Goal: Task Accomplishment & Management: Use online tool/utility

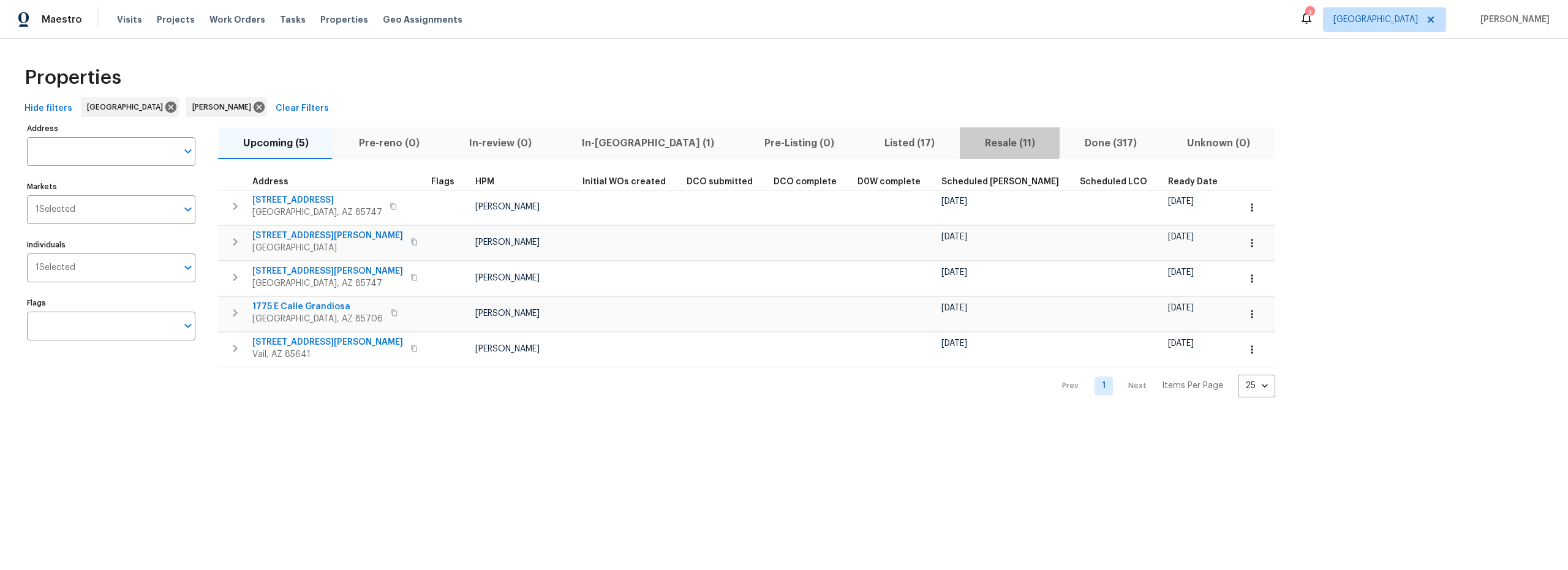
drag, startPoint x: 909, startPoint y: 137, endPoint x: 903, endPoint y: 143, distance: 8.5
click at [967, 138] on span "Resale (11)" at bounding box center [1010, 143] width 86 height 17
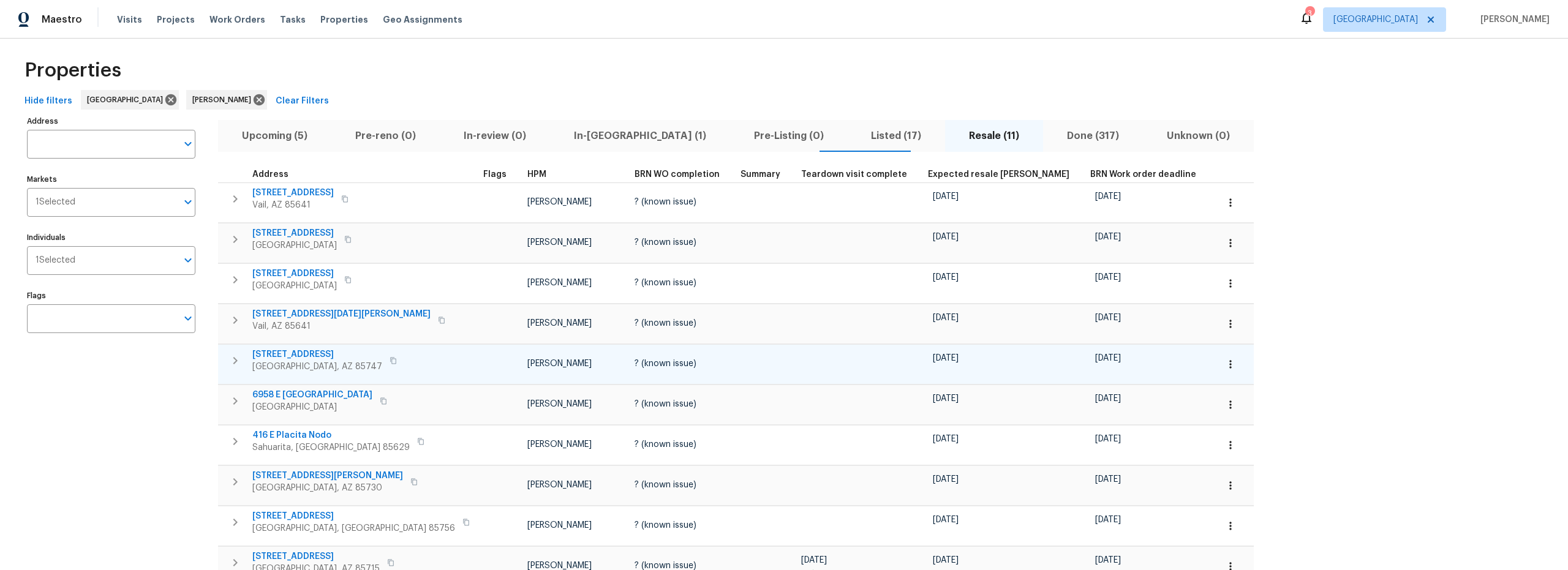
scroll to position [9, 0]
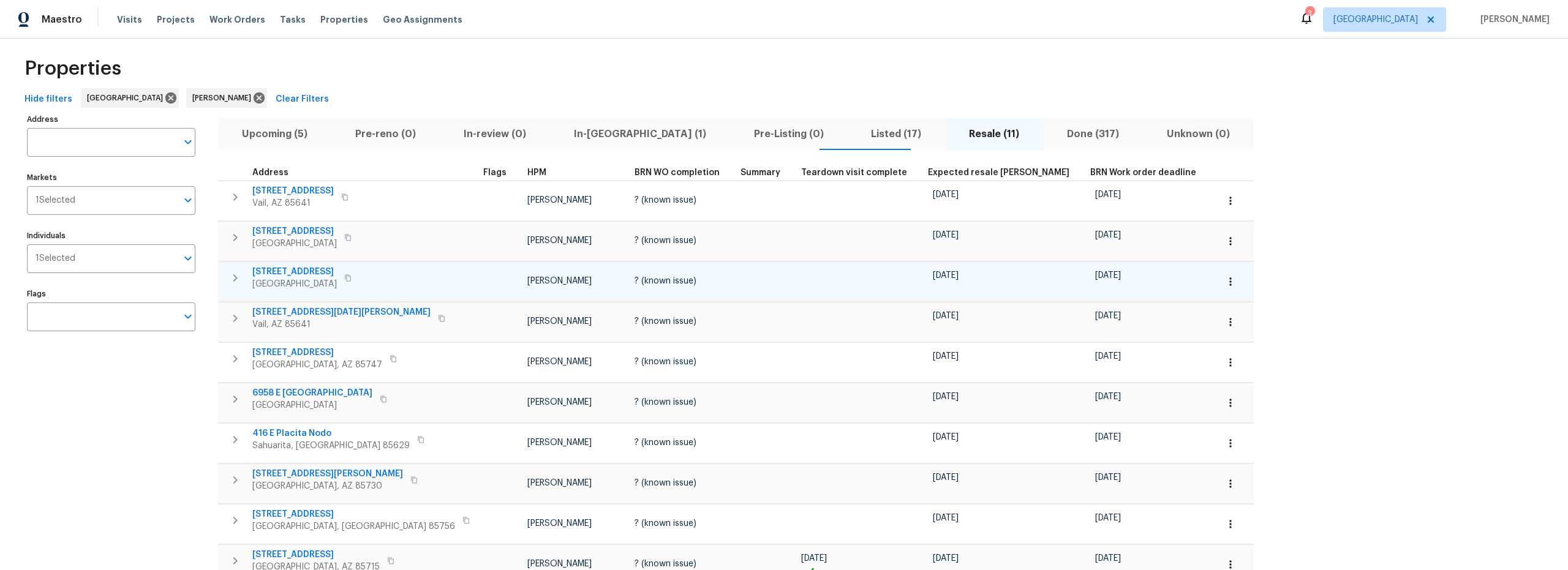
click at [235, 282] on icon "button" at bounding box center [234, 277] width 15 height 15
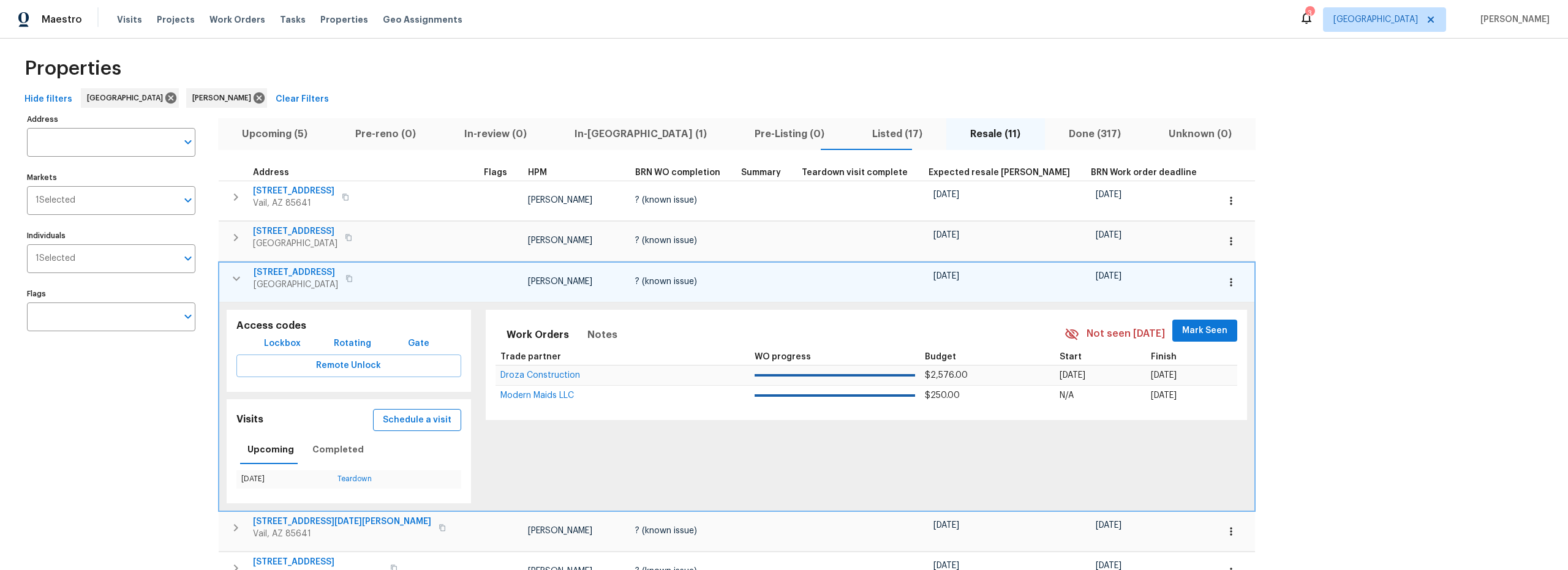
click at [387, 425] on span "Schedule a visit" at bounding box center [416, 420] width 68 height 15
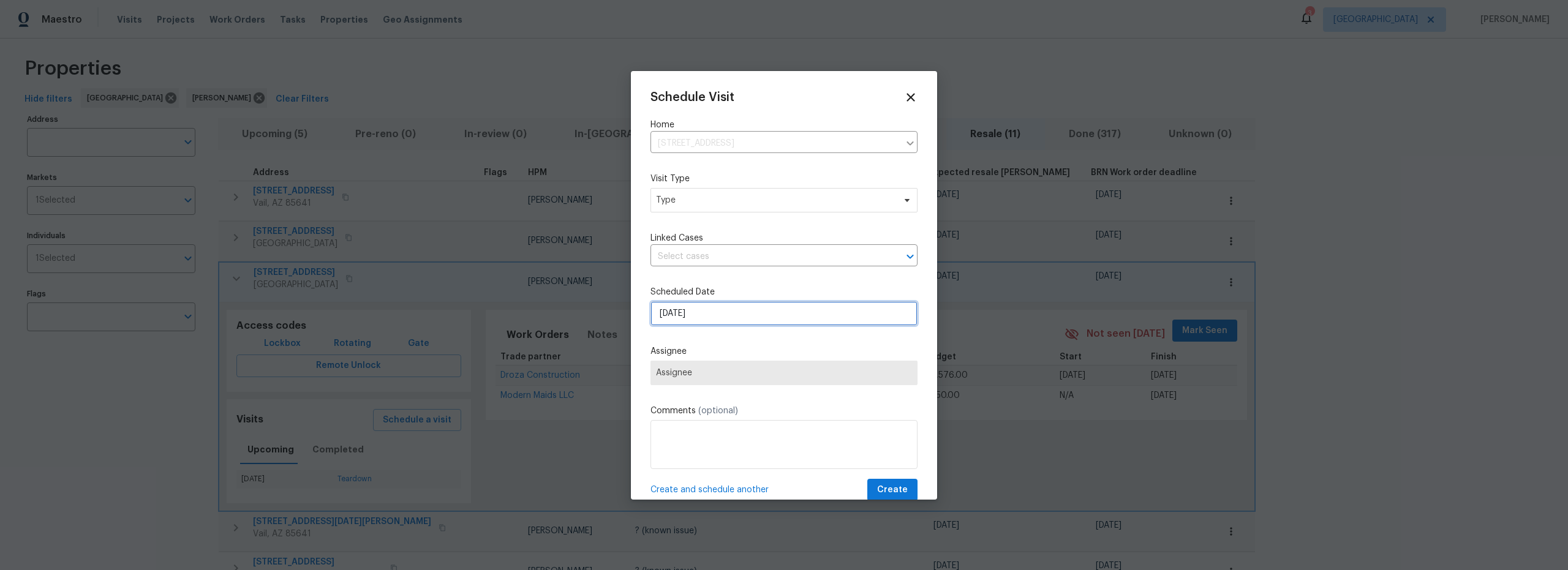
click at [718, 315] on input "8/10/2025" at bounding box center [783, 313] width 267 height 24
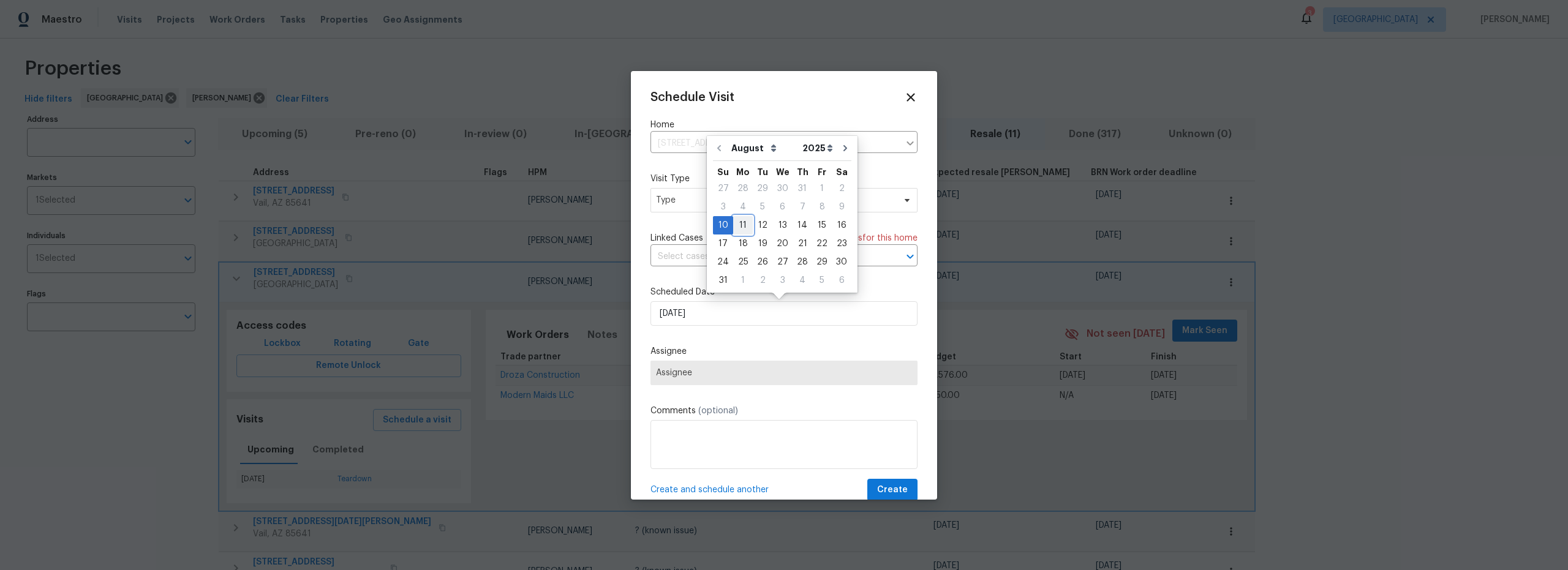
click at [746, 230] on div "11" at bounding box center [743, 226] width 19 height 17
type input "[DATE]"
click at [724, 374] on span "Assignee" at bounding box center [784, 372] width 256 height 10
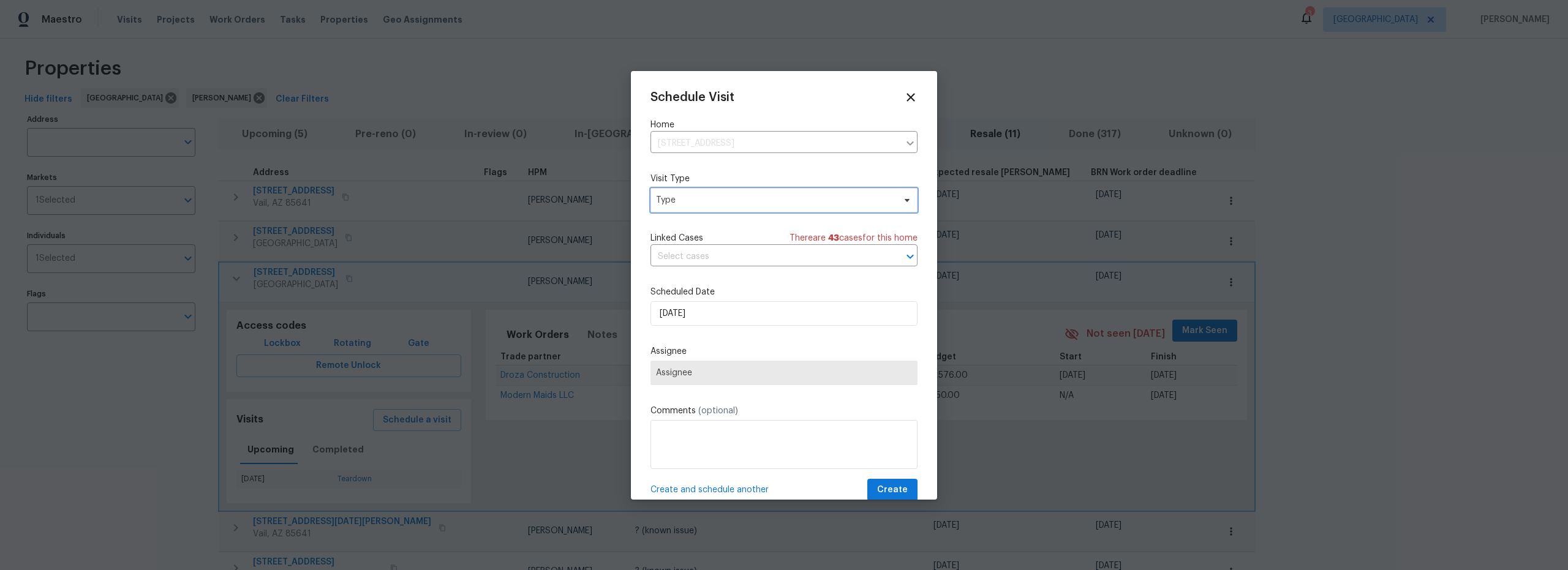
click at [719, 204] on span "Type" at bounding box center [775, 200] width 238 height 12
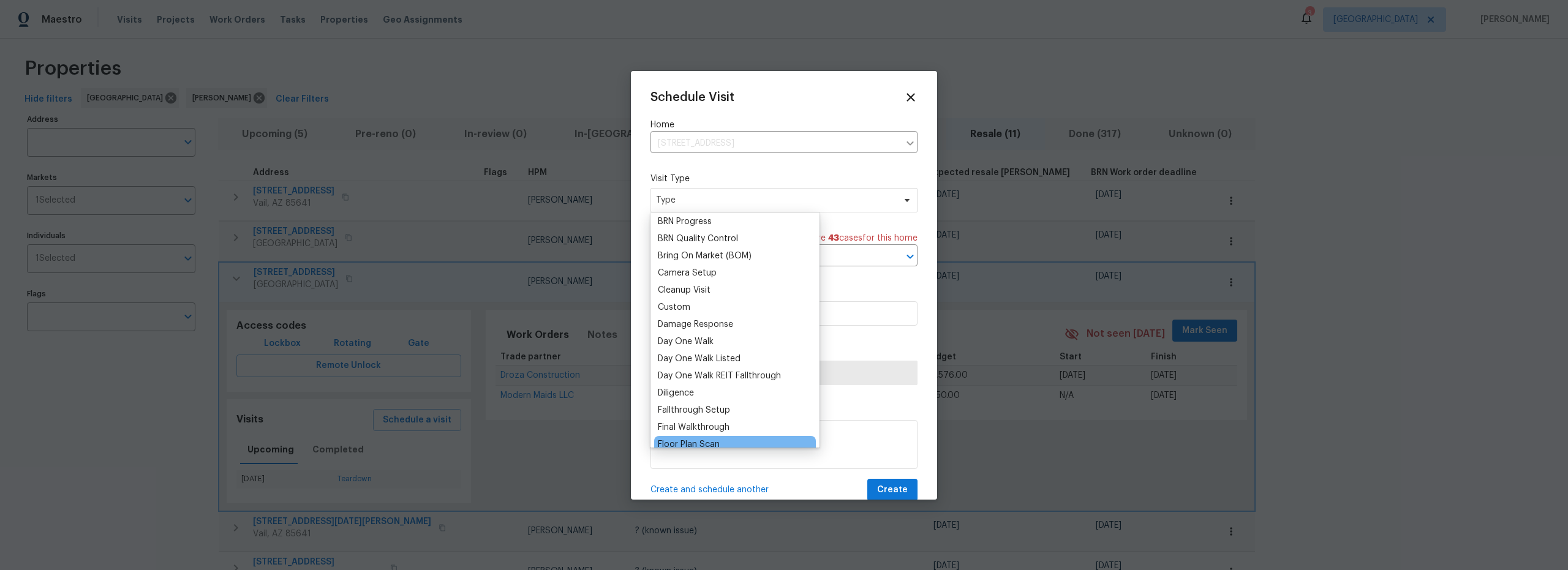
scroll to position [388, 0]
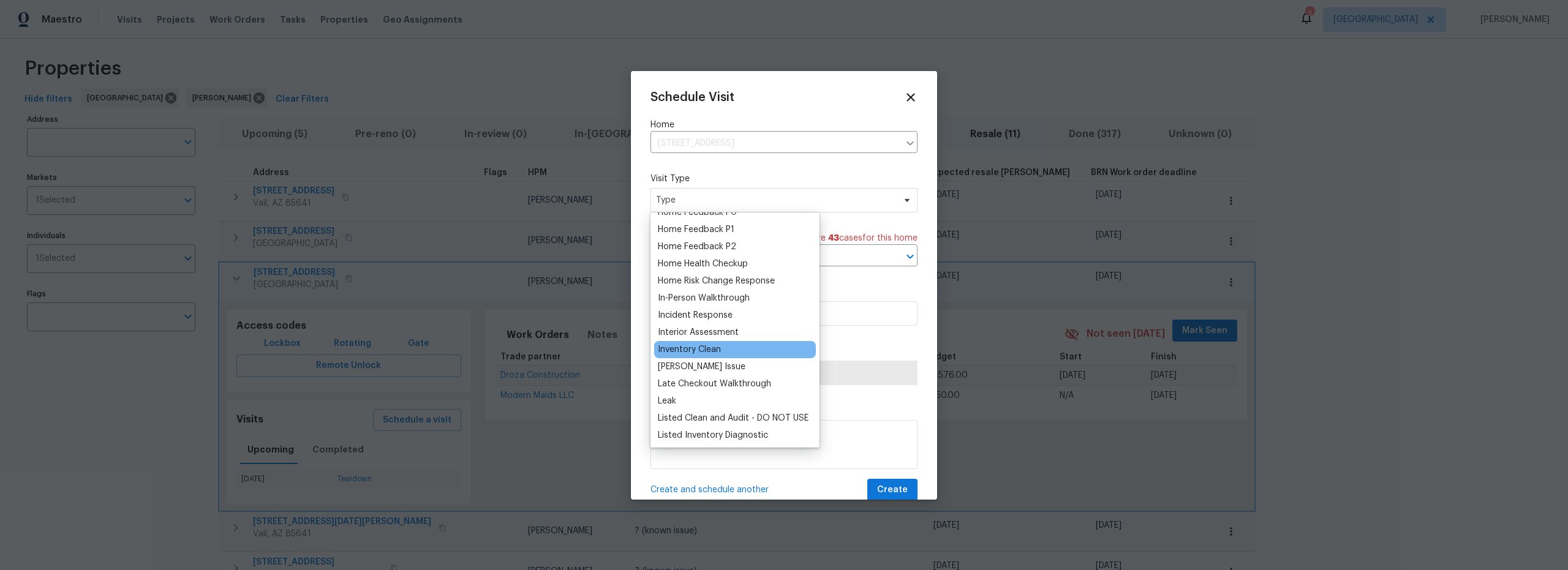
click at [724, 351] on div "Inventory Clean" at bounding box center [735, 350] width 162 height 17
click at [692, 348] on div "Inventory Clean" at bounding box center [690, 350] width 63 height 12
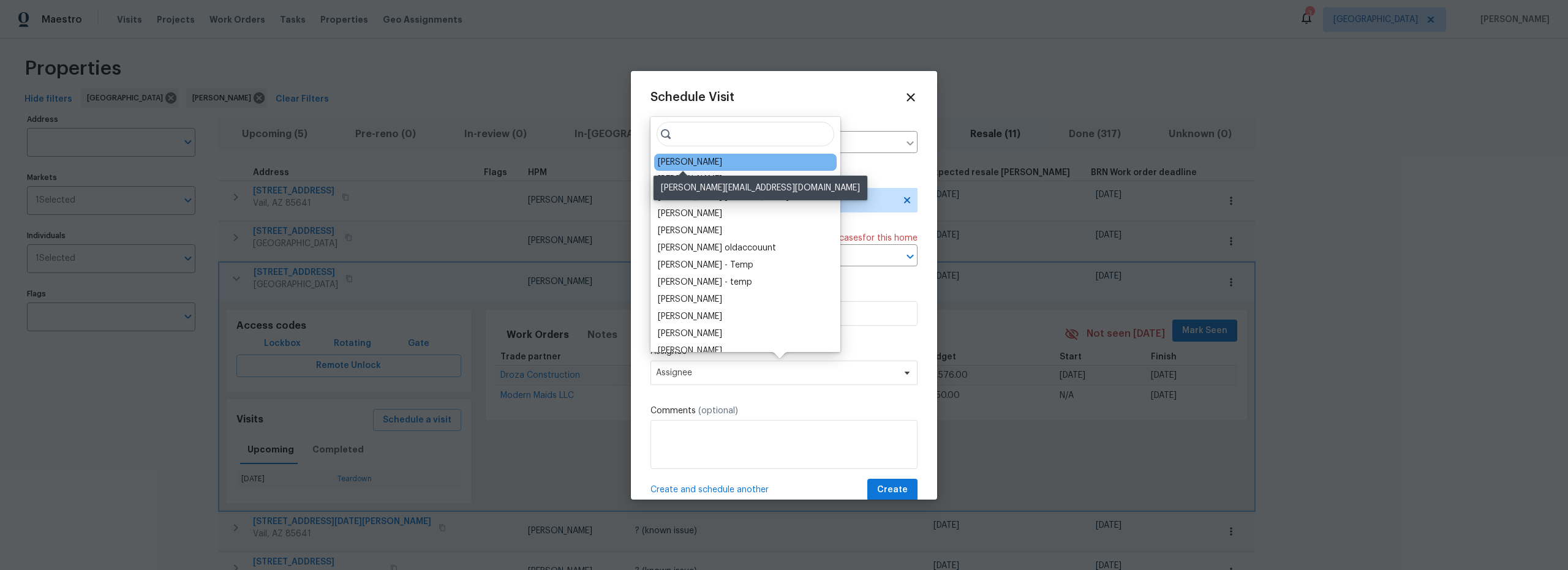
click at [697, 160] on div "[PERSON_NAME]" at bounding box center [690, 162] width 64 height 12
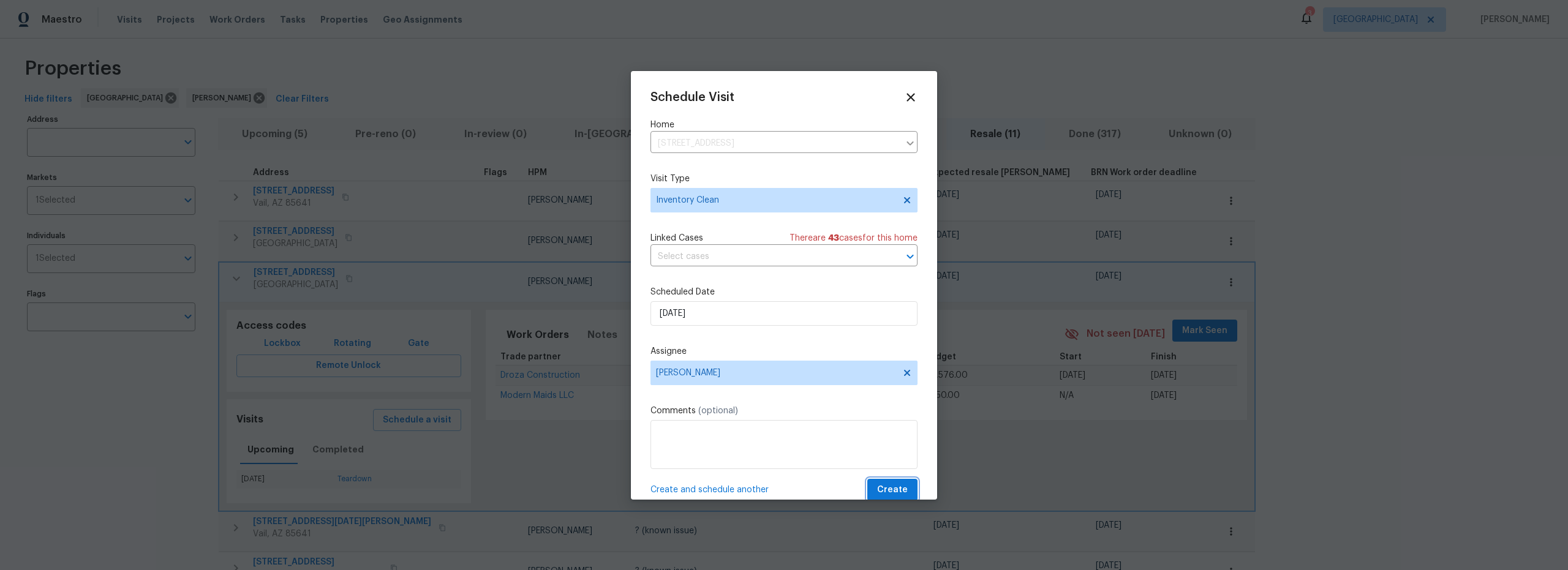
click at [894, 487] on span "Create" at bounding box center [892, 490] width 31 height 15
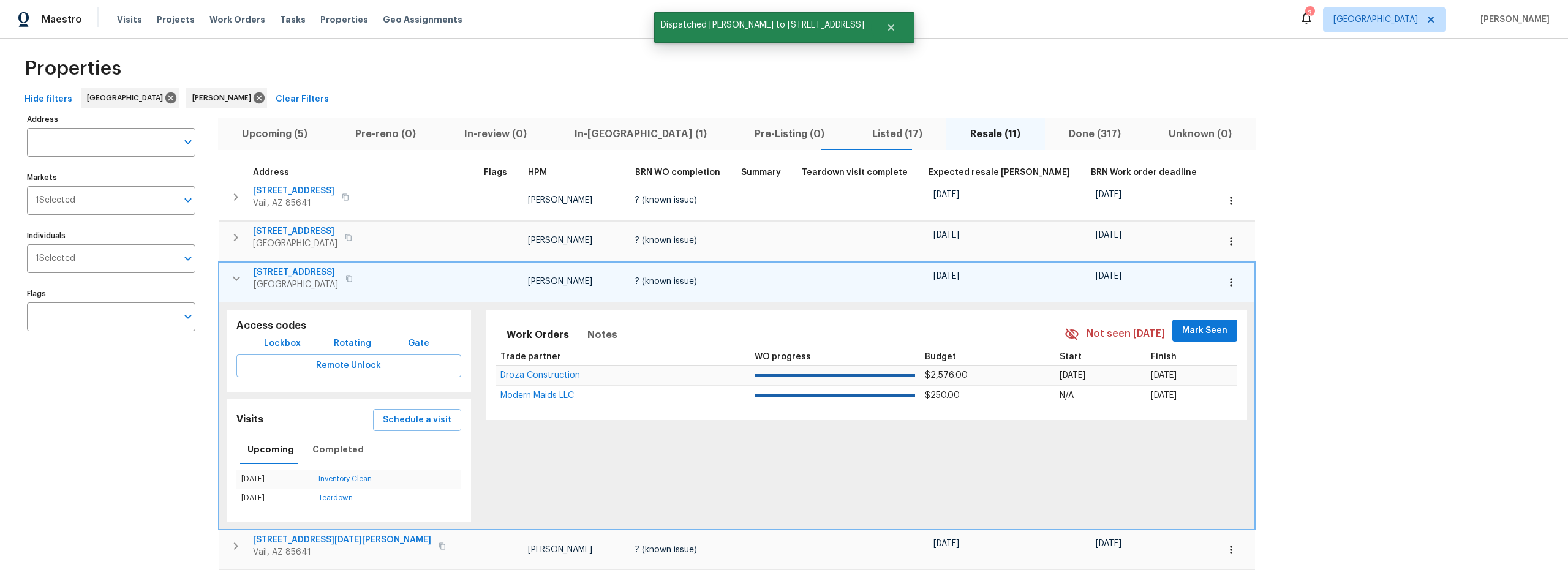
click at [231, 281] on icon "button" at bounding box center [236, 278] width 15 height 15
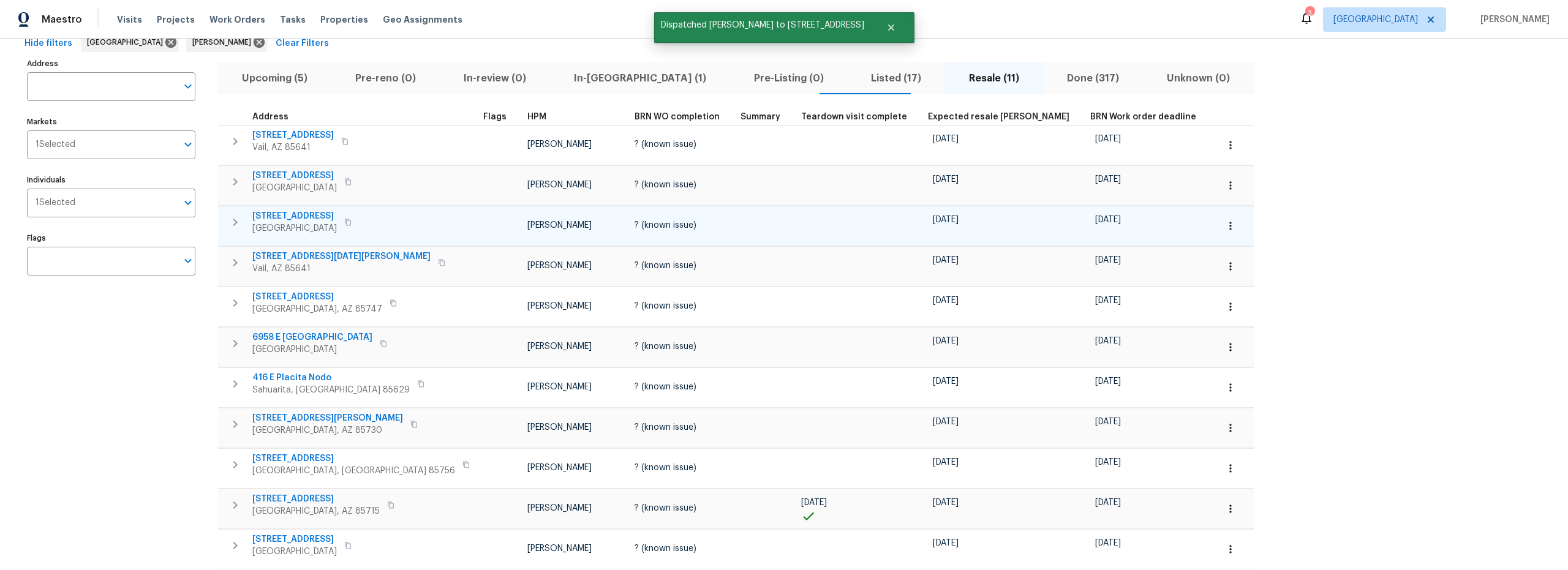
scroll to position [123, 0]
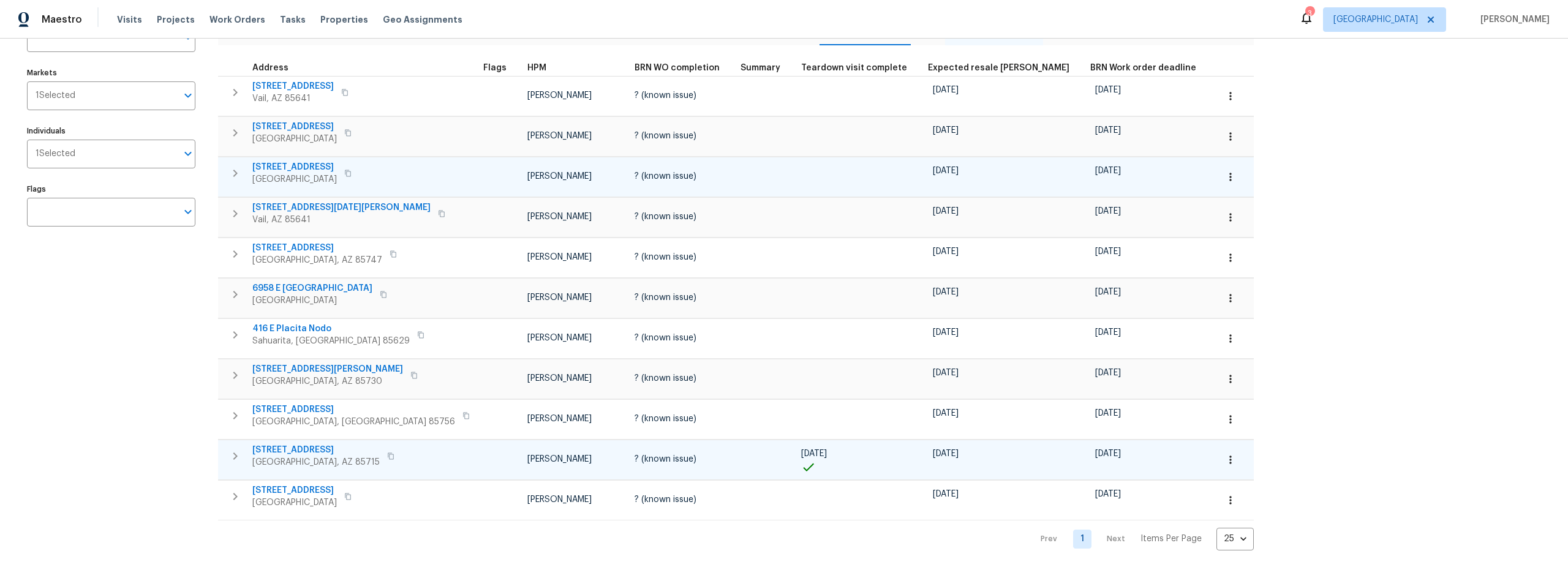
click at [1217, 451] on button "button" at bounding box center [1230, 459] width 27 height 27
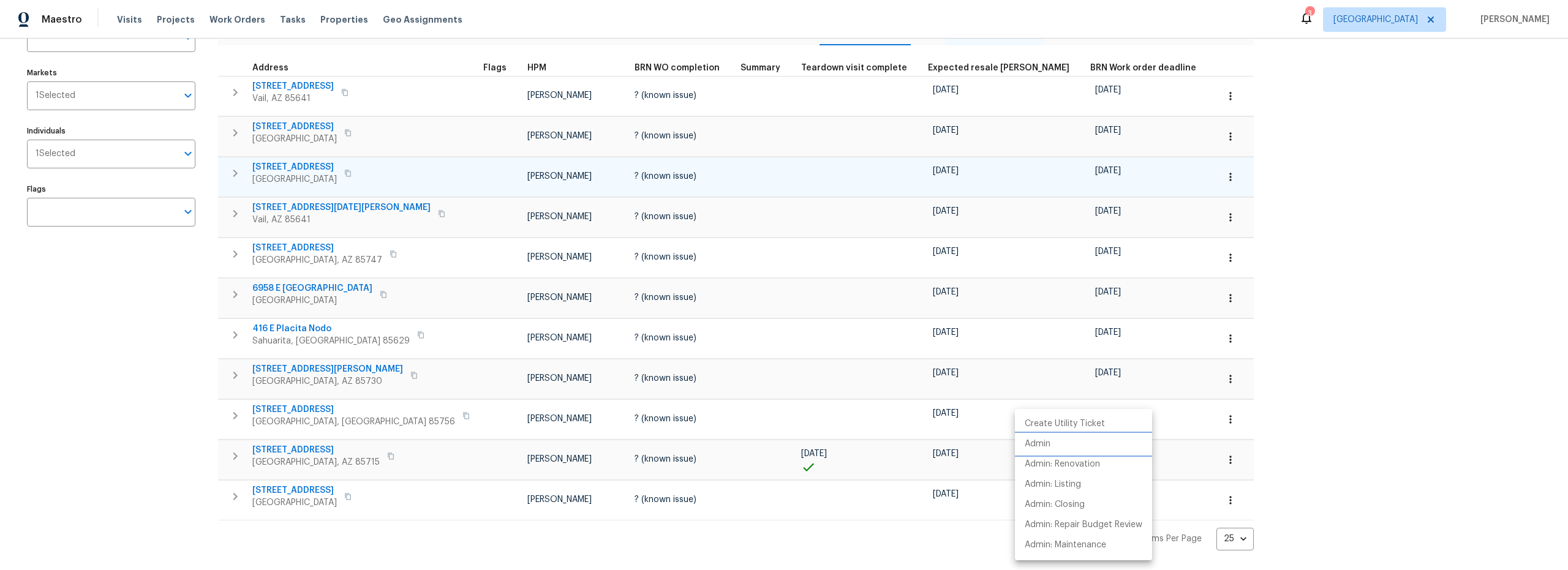
click at [1047, 439] on p "Admin" at bounding box center [1037, 443] width 25 height 13
drag, startPoint x: 158, startPoint y: 371, endPoint x: 150, endPoint y: 371, distance: 8.0
click at [158, 371] on div at bounding box center [784, 285] width 1568 height 570
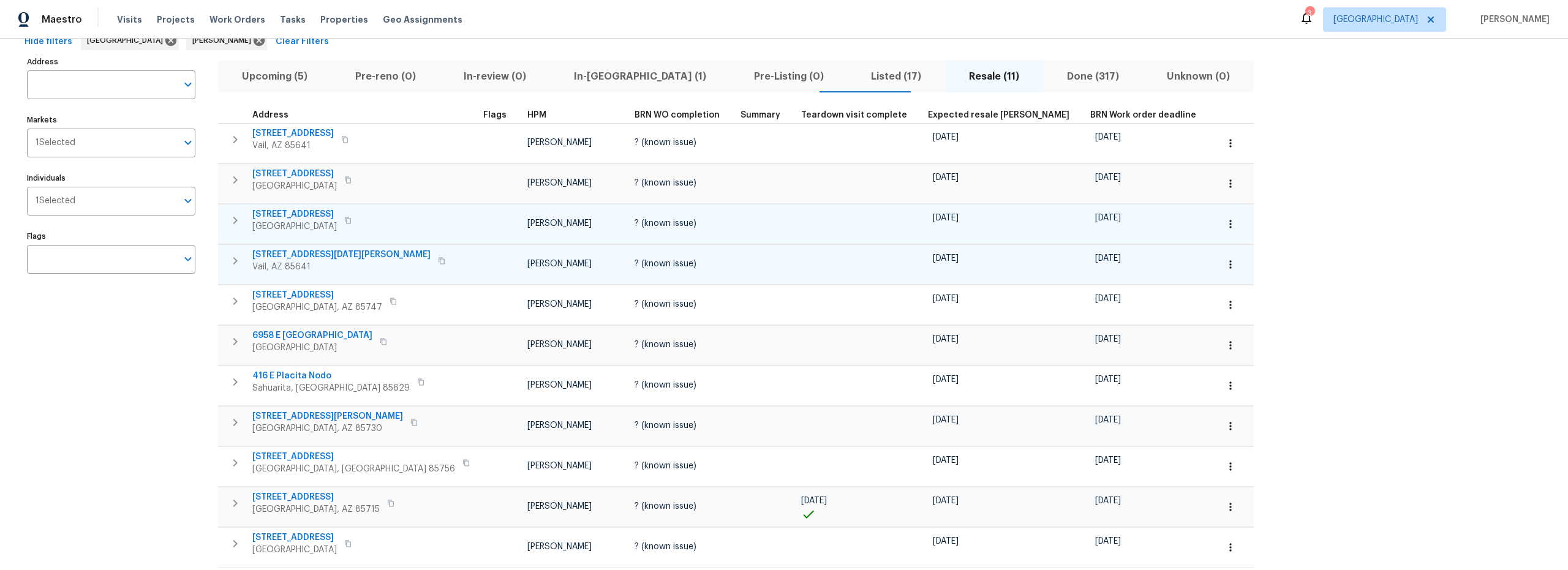
scroll to position [0, 0]
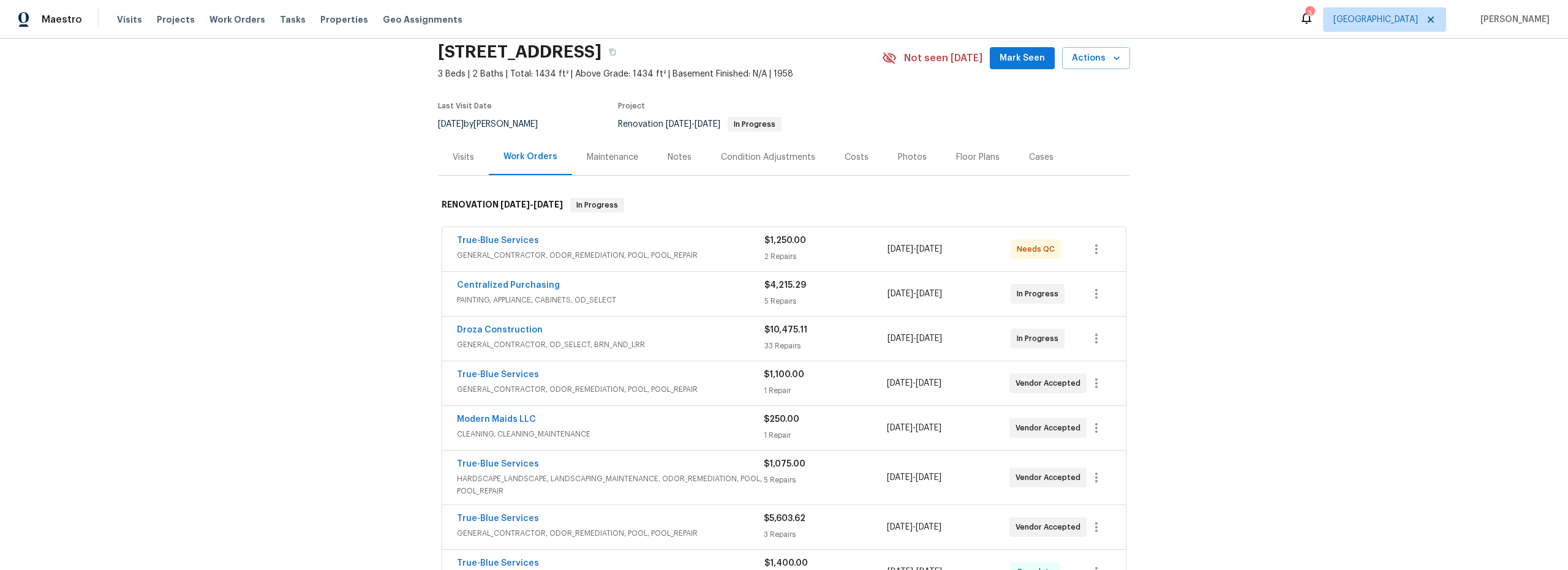
scroll to position [72, 0]
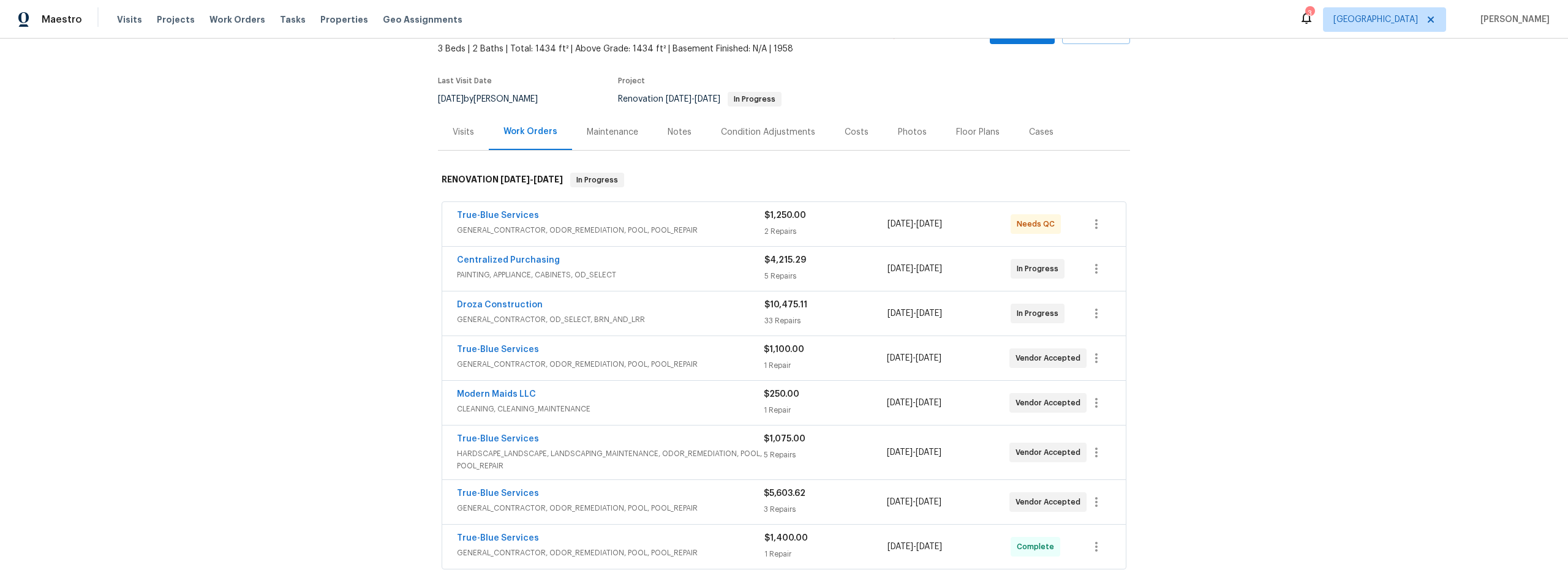
click at [732, 232] on span "GENERAL_CONTRACTOR, ODOR_REMEDIATION, POOL, POOL_REPAIR" at bounding box center [610, 230] width 307 height 12
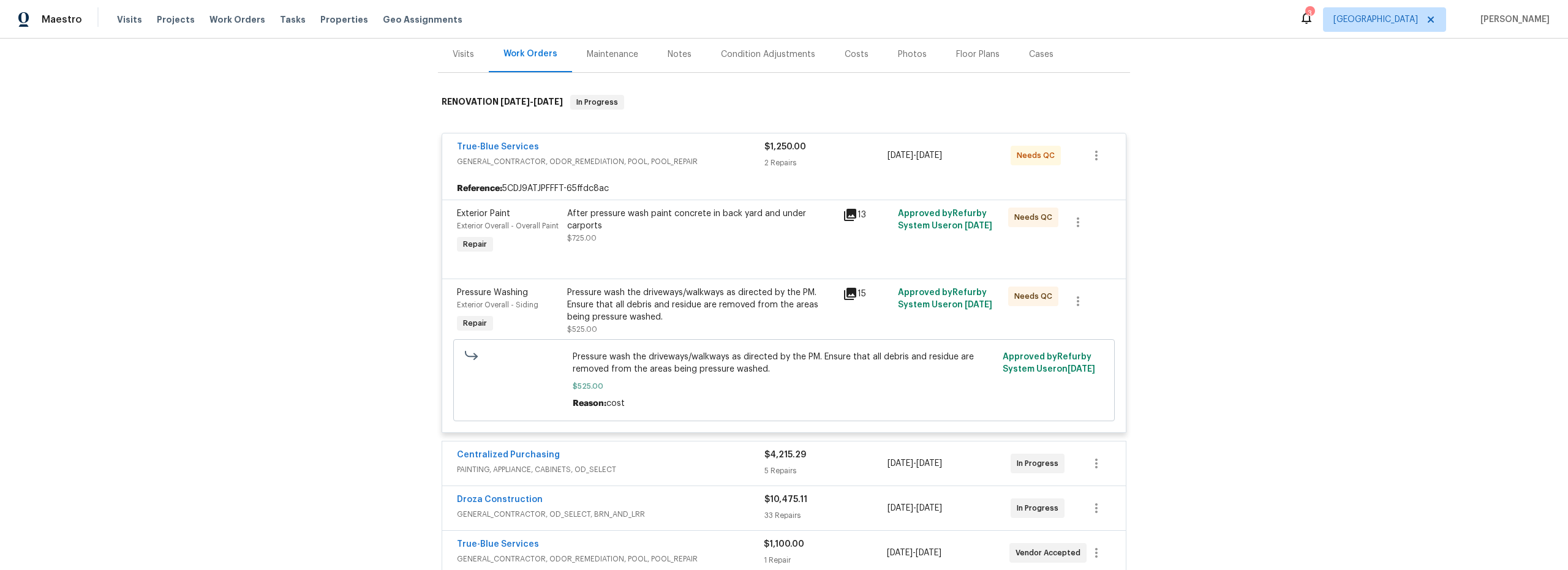
scroll to position [164, 0]
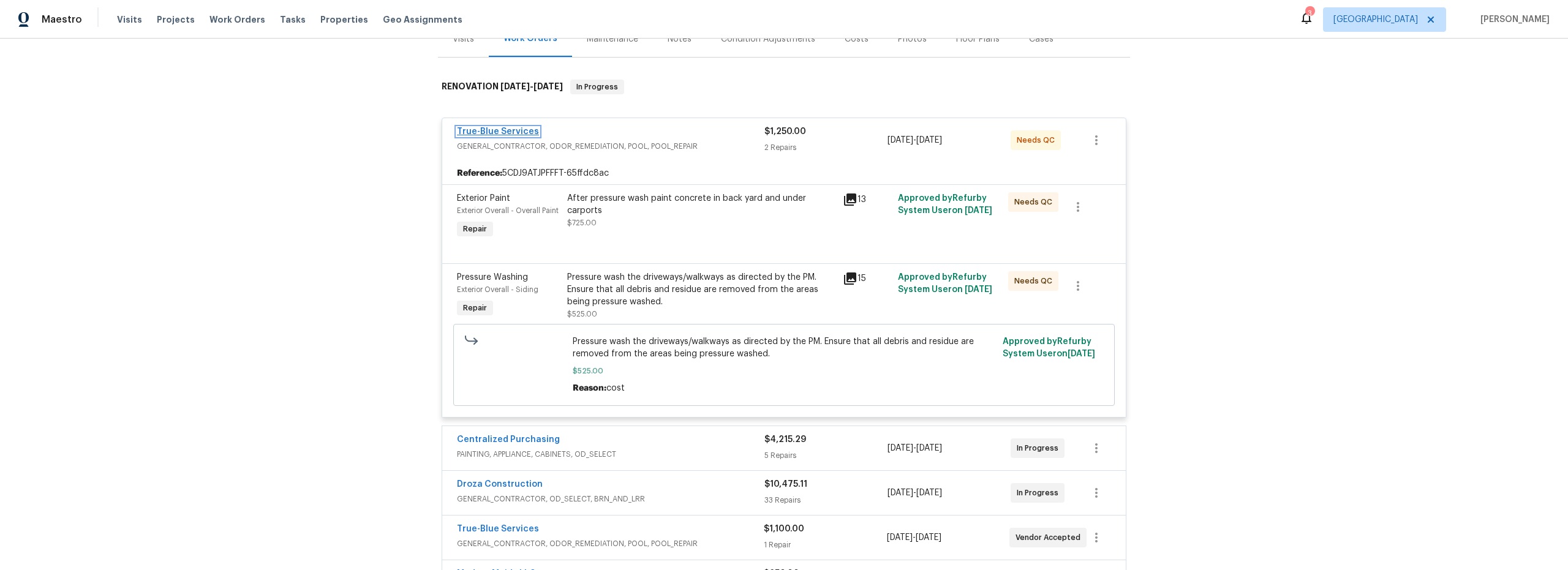
click at [483, 130] on link "True-Blue Services" at bounding box center [498, 132] width 82 height 9
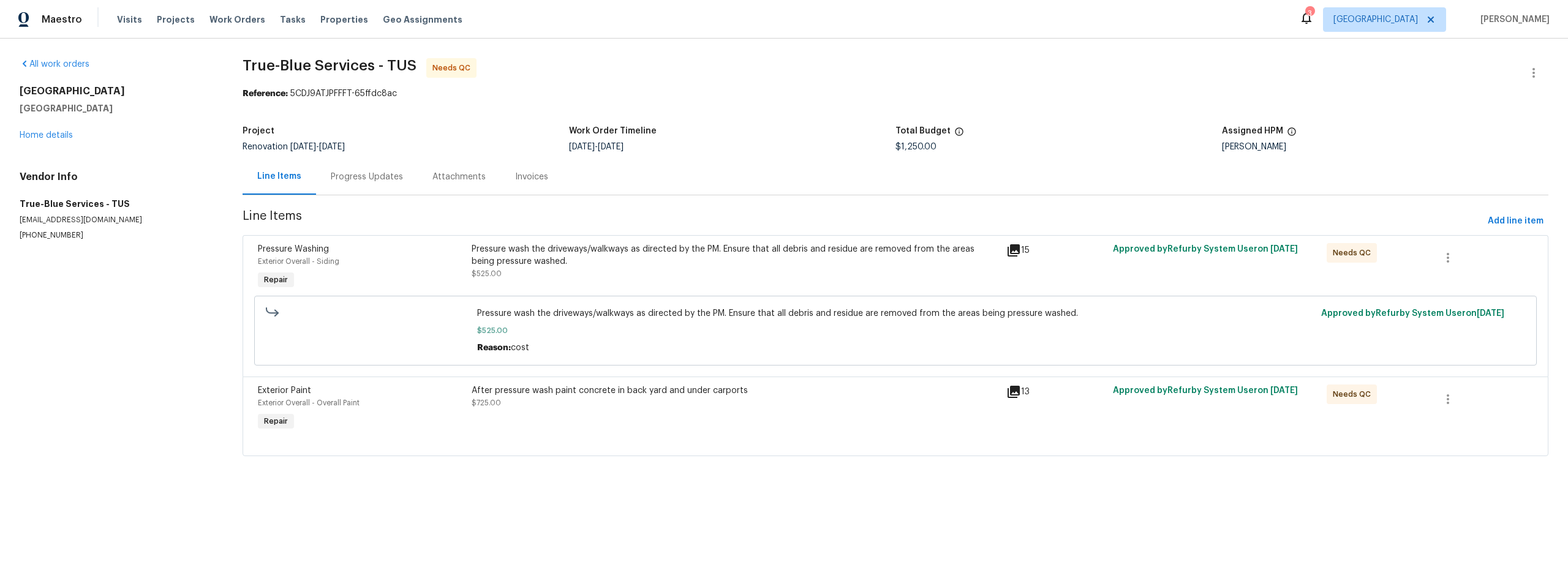
click at [696, 419] on div "After pressure wash paint concrete in back yard and under carports $725.00" at bounding box center [735, 408] width 535 height 56
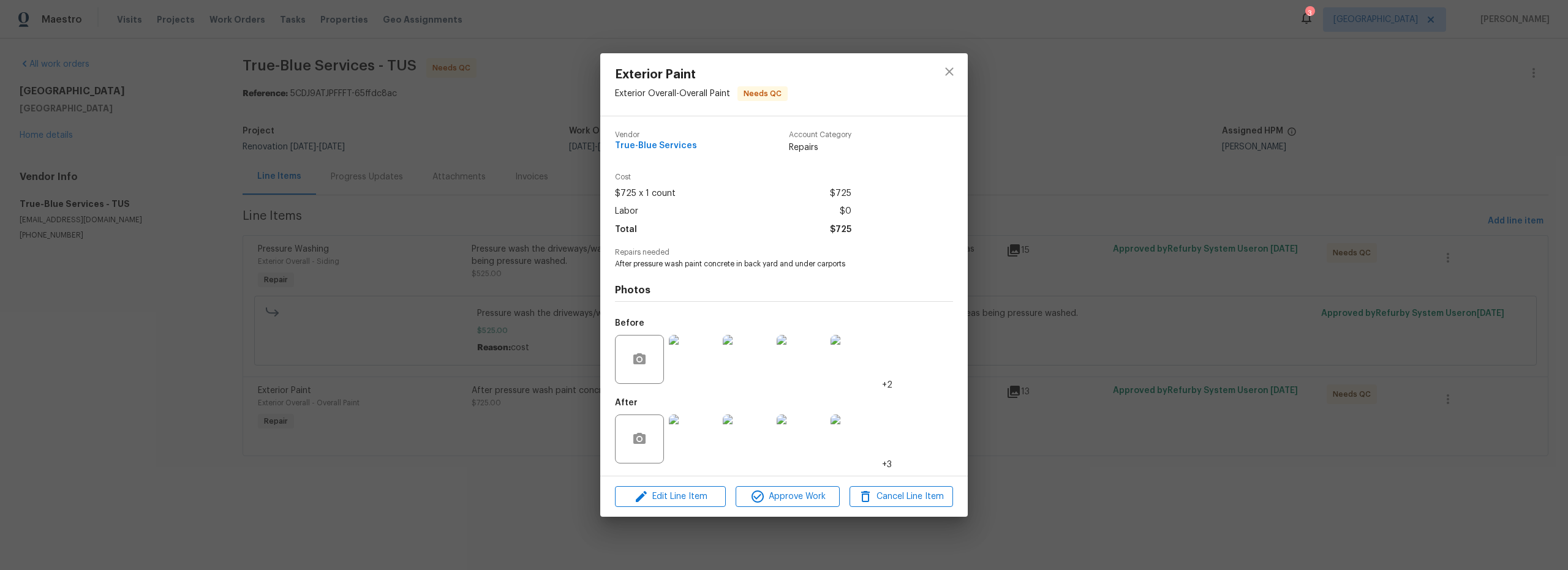
click at [536, 425] on div "Exterior Paint Exterior Overall - Overall Paint Needs QC Vendor True-Blue Servi…" at bounding box center [784, 285] width 1568 height 570
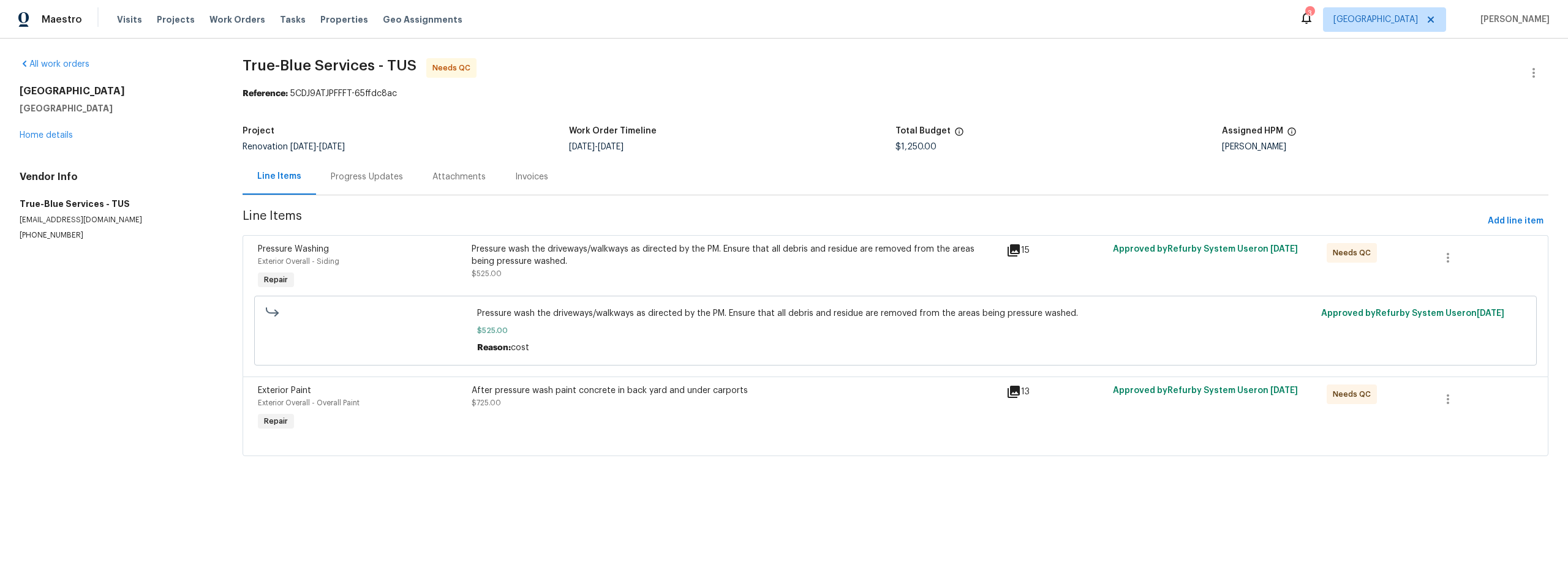
click at [687, 421] on div "After pressure wash paint concrete in back yard and under carports $725.00" at bounding box center [735, 408] width 535 height 56
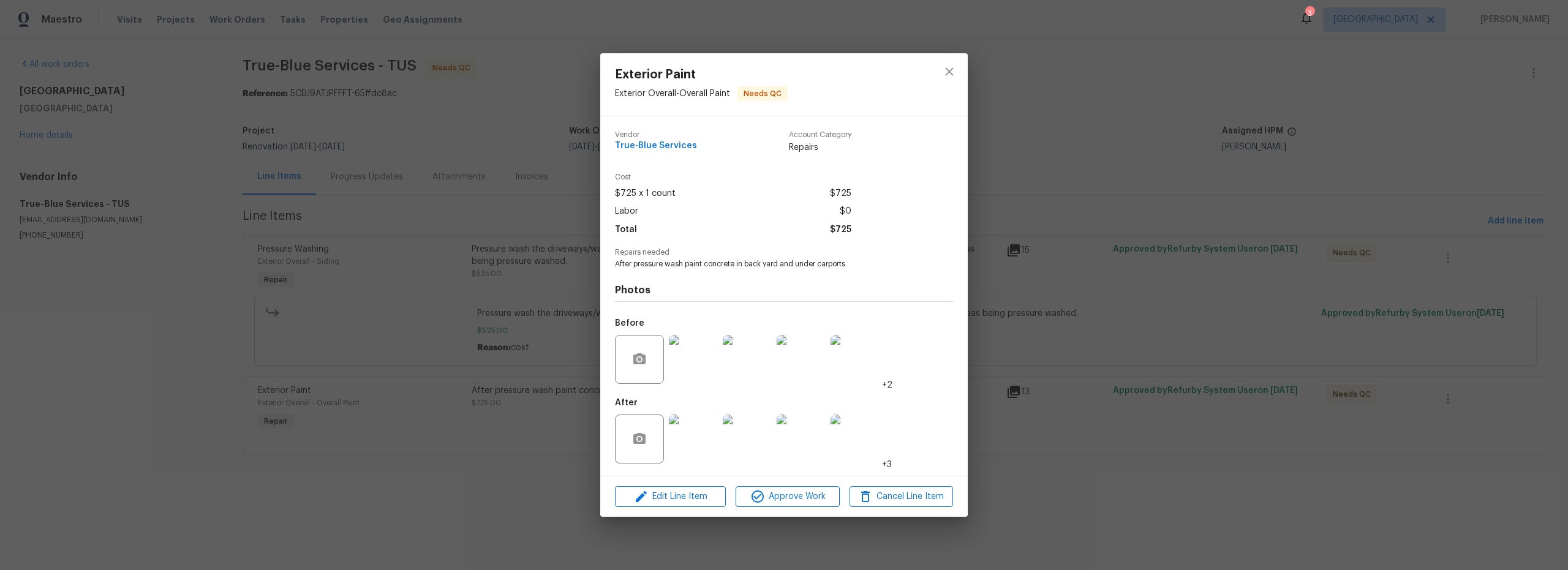
click at [697, 428] on img at bounding box center [693, 439] width 49 height 49
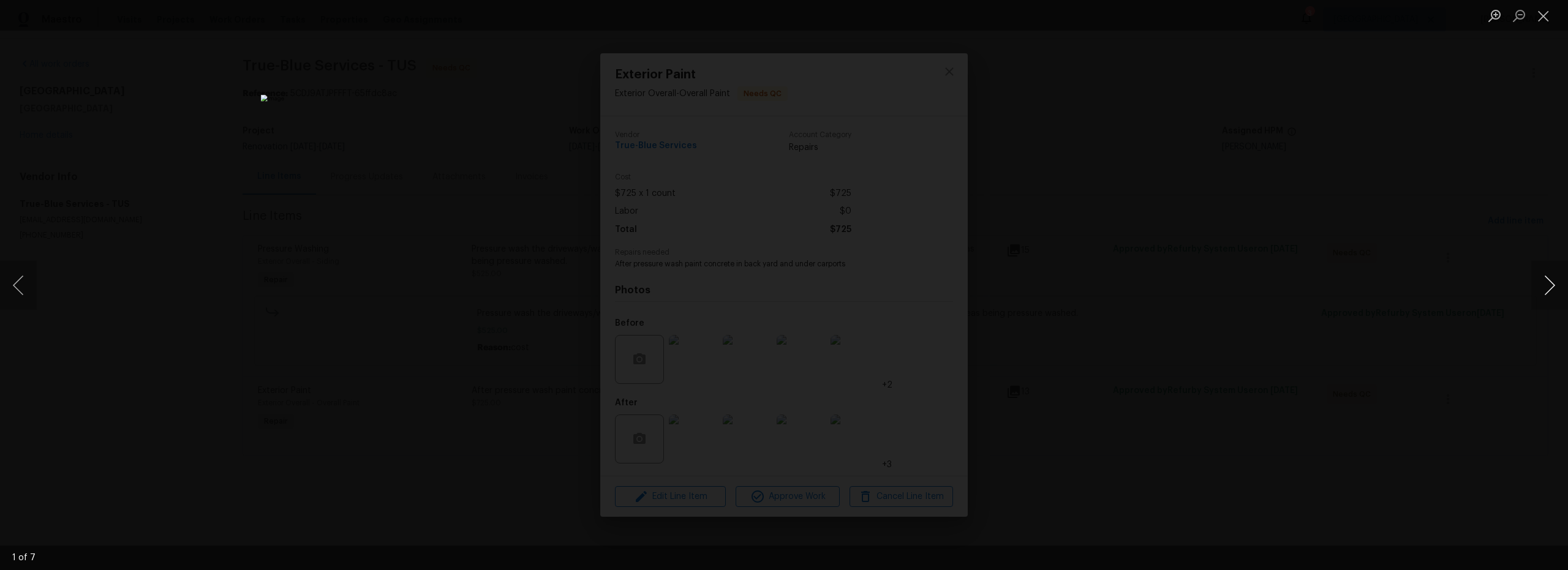
click at [1544, 287] on button "Next image" at bounding box center [1550, 285] width 37 height 49
click at [1544, 285] on button "Next image" at bounding box center [1550, 285] width 37 height 49
click at [1544, 286] on button "Next image" at bounding box center [1550, 285] width 37 height 49
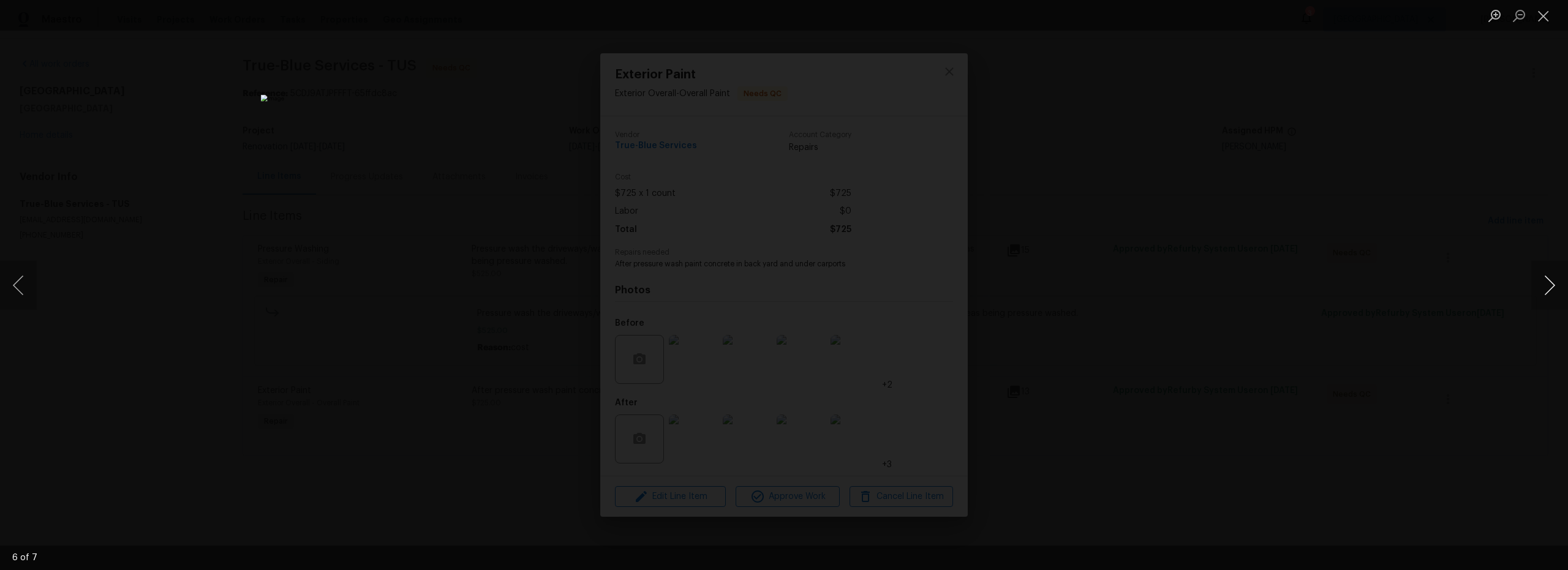
click at [1544, 286] on button "Next image" at bounding box center [1550, 285] width 37 height 49
click at [1548, 19] on button "Close lightbox" at bounding box center [1544, 16] width 24 height 21
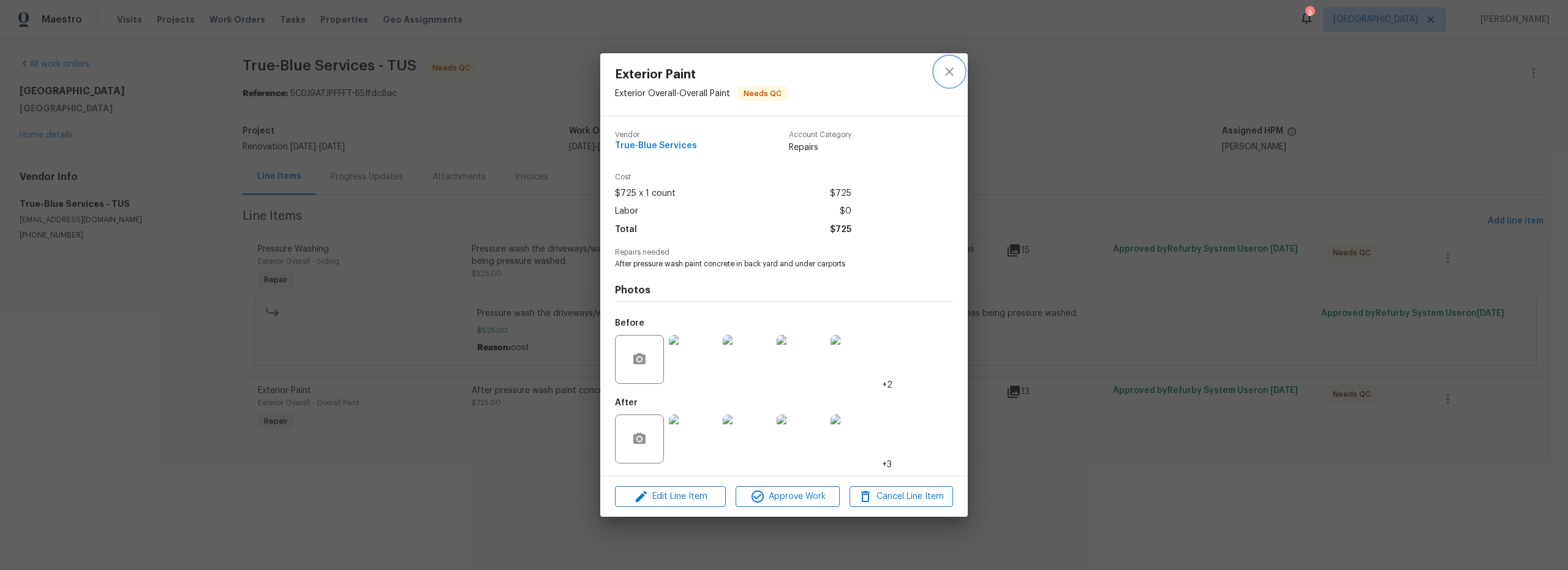
click at [950, 70] on icon "close" at bounding box center [948, 71] width 8 height 8
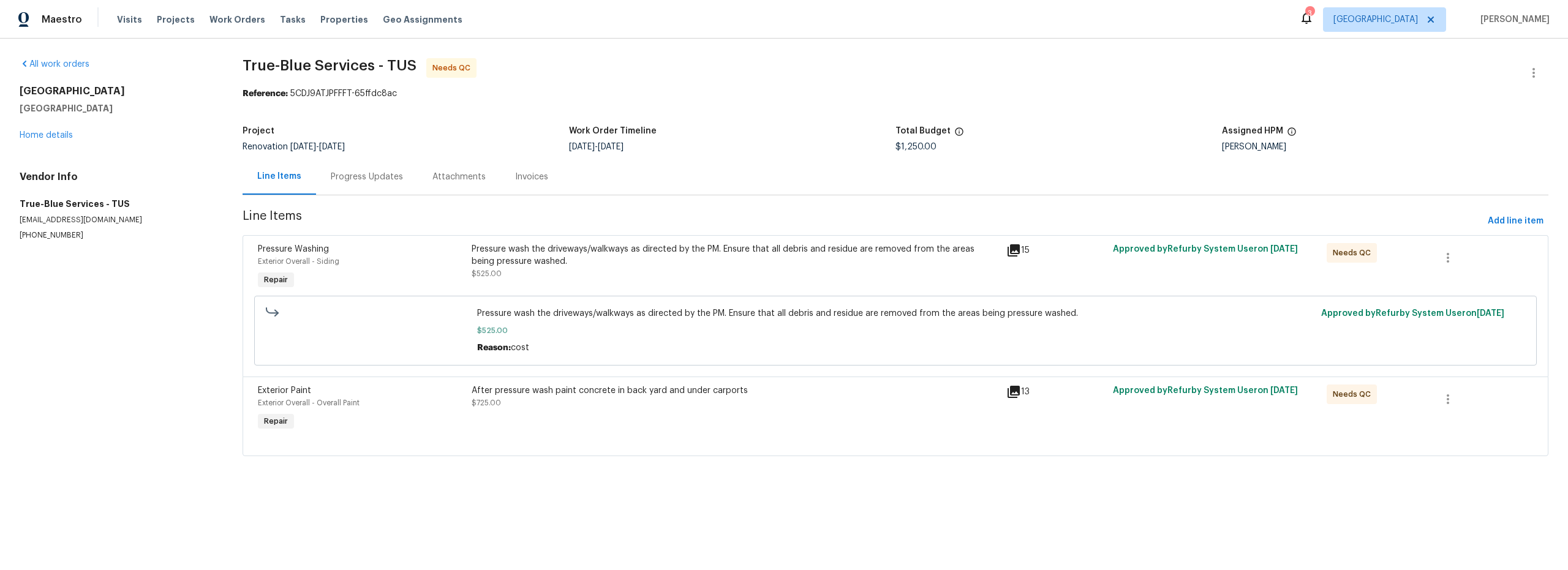
click at [808, 278] on div "Pressure wash the driveways/walkways as directed by the PM. Ensure that all deb…" at bounding box center [735, 261] width 528 height 37
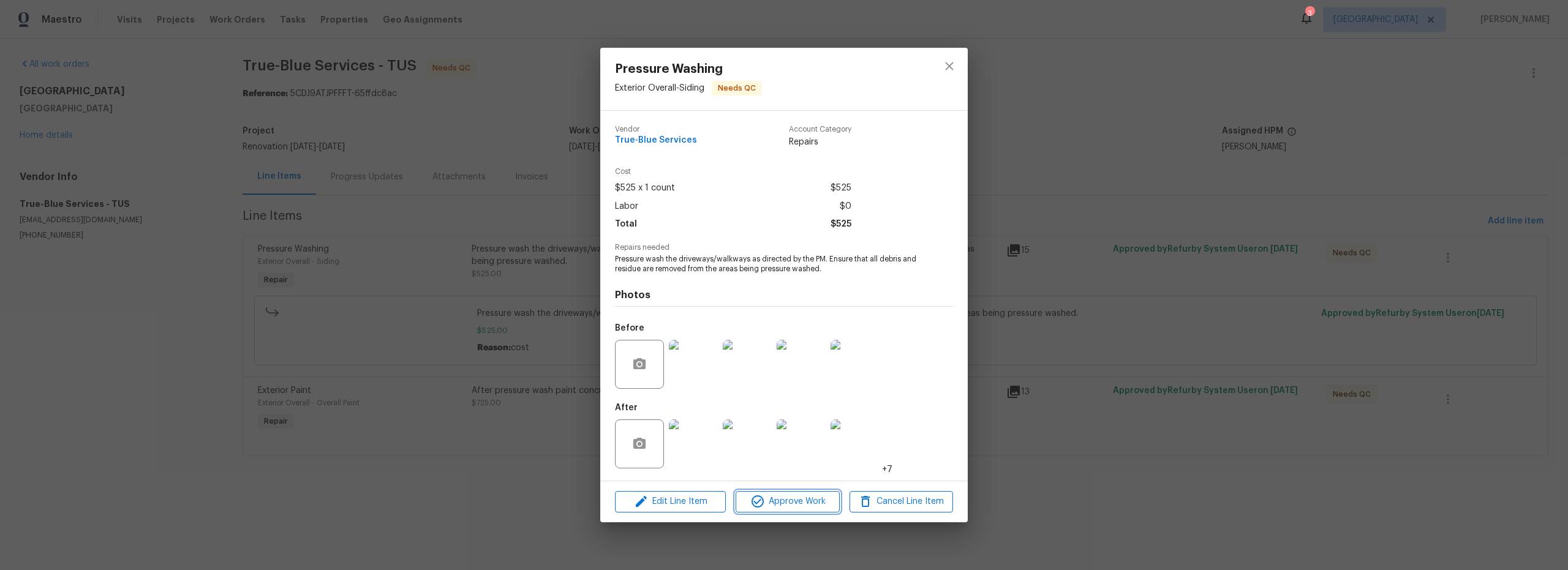
click at [816, 504] on span "Approve Work" at bounding box center [788, 501] width 96 height 15
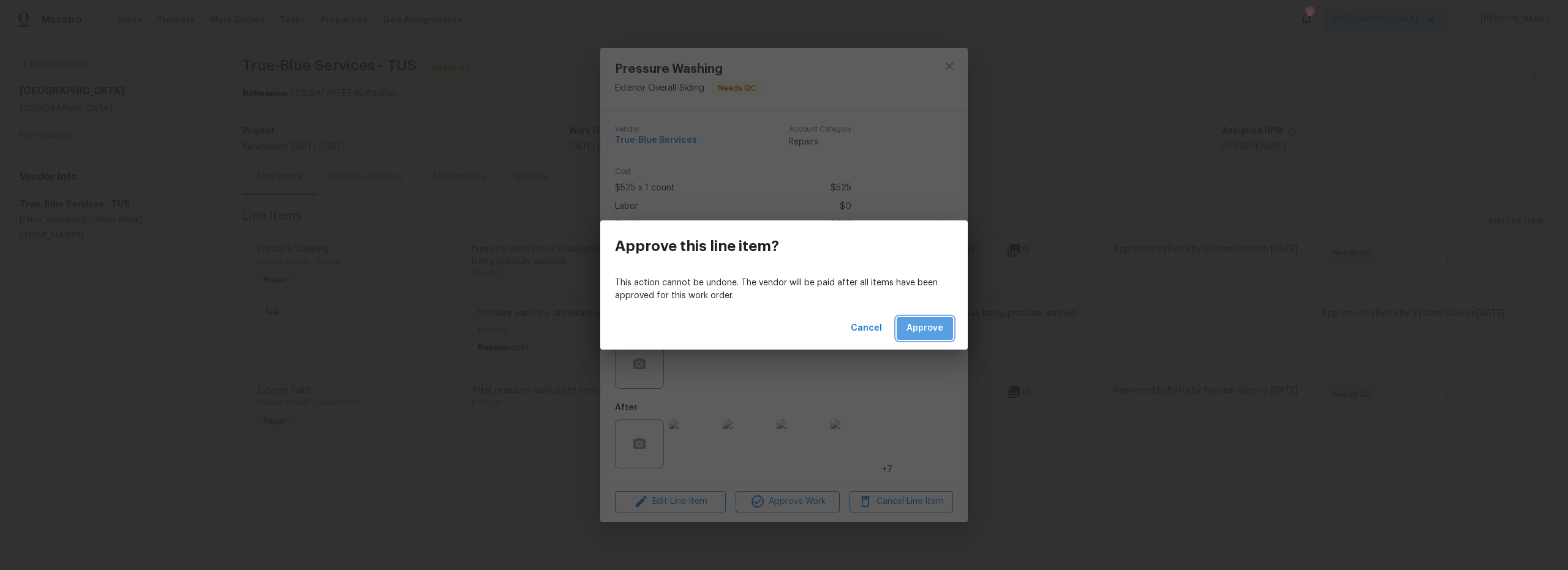
click at [925, 325] on span "Approve" at bounding box center [925, 328] width 37 height 15
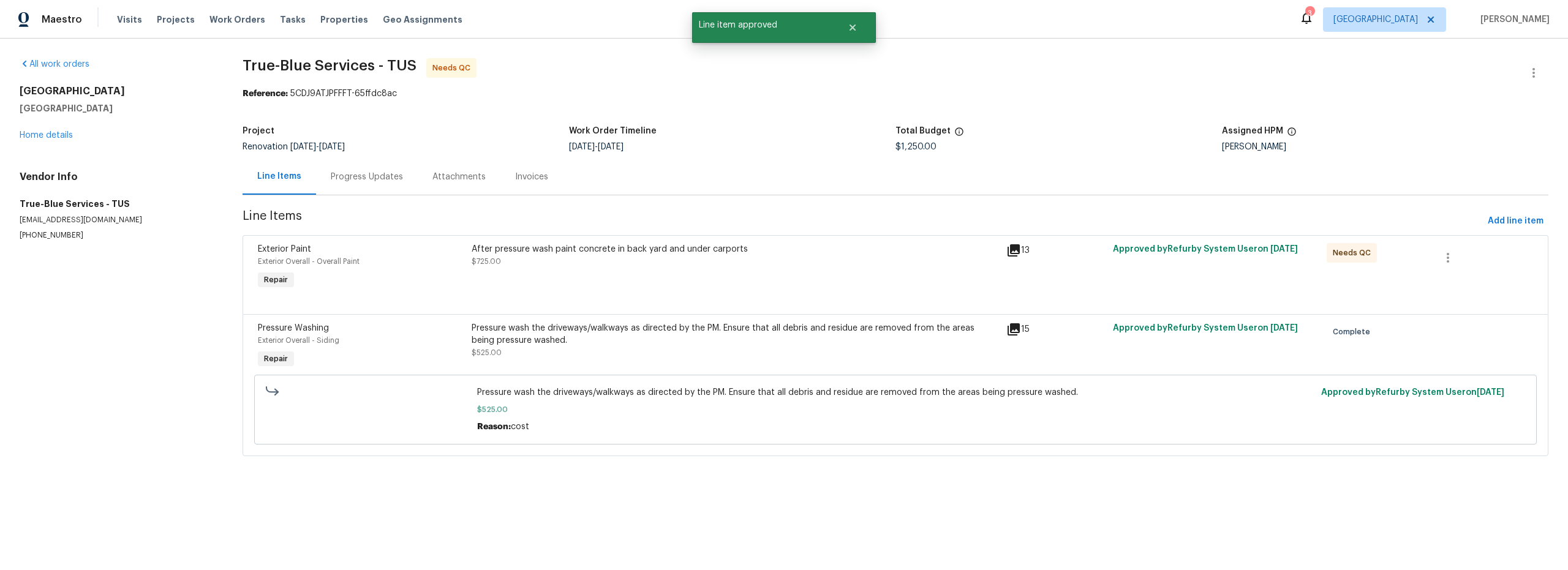
click at [856, 282] on div "After pressure wash paint concrete in back yard and under carports $725.00" at bounding box center [735, 268] width 535 height 56
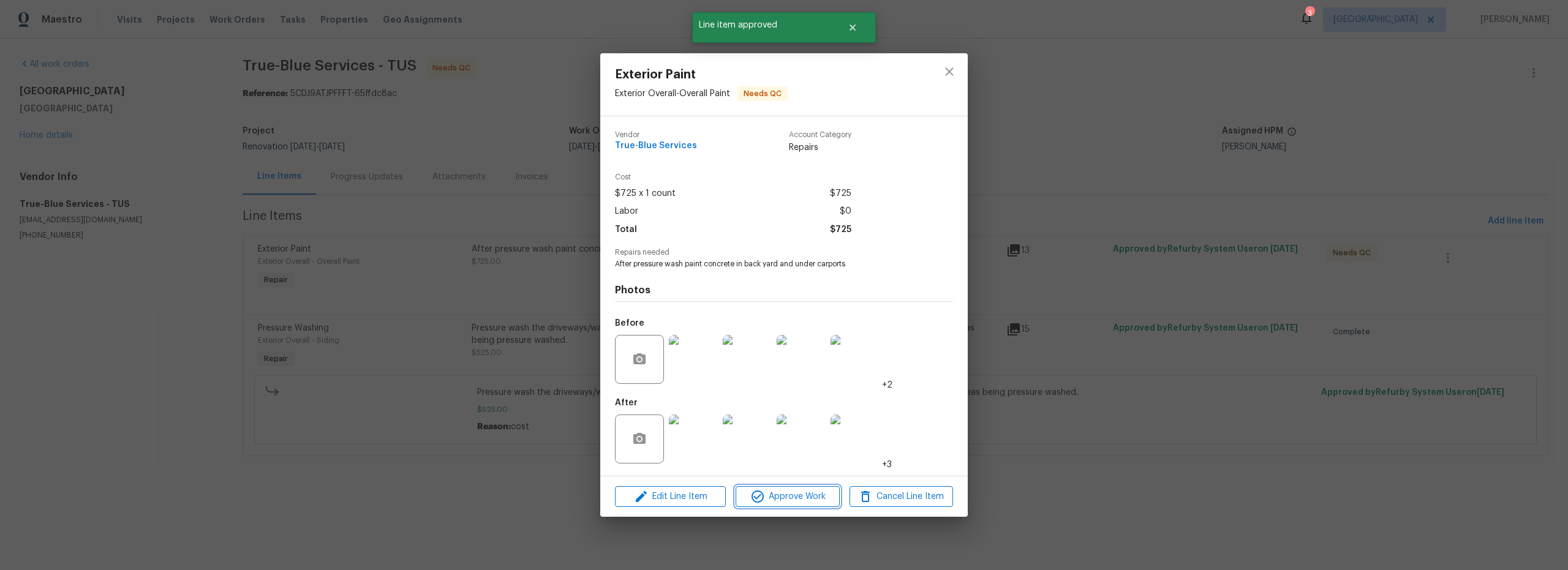
click at [805, 502] on span "Approve Work" at bounding box center [788, 496] width 96 height 15
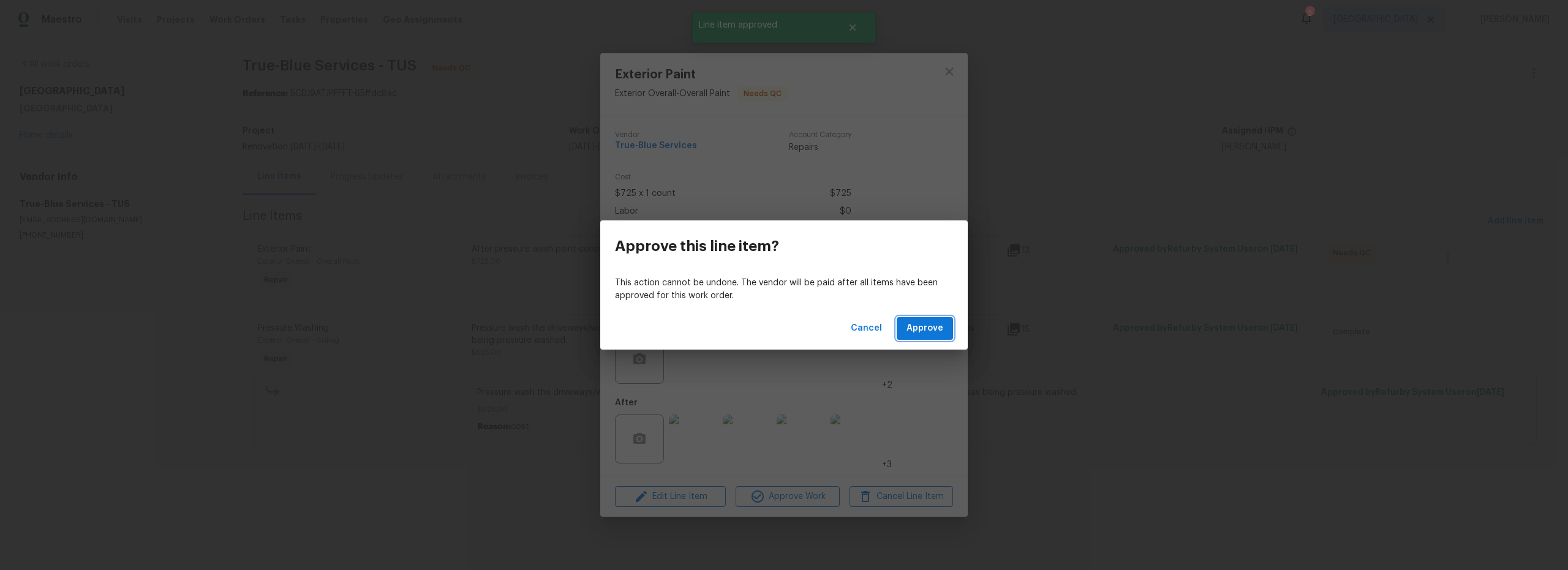
click at [941, 330] on span "Approve" at bounding box center [925, 328] width 37 height 15
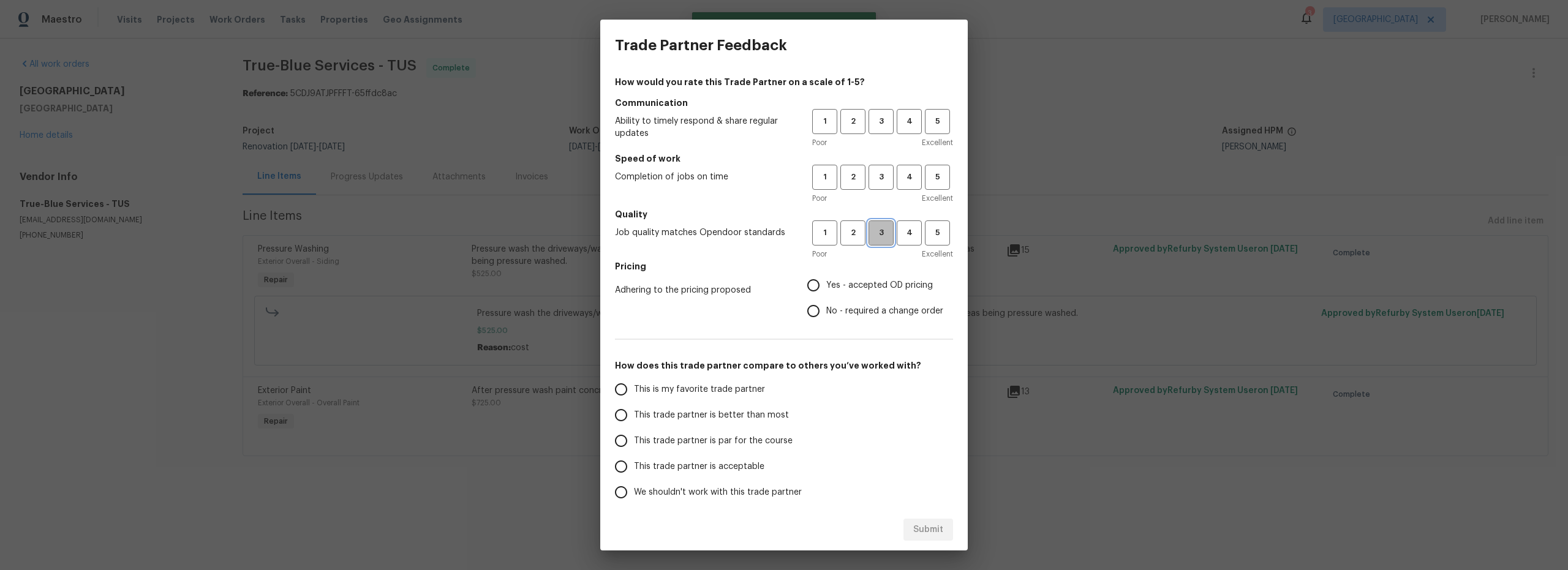
click at [878, 242] on button "3" at bounding box center [880, 233] width 25 height 25
click at [870, 180] on span "3" at bounding box center [881, 177] width 23 height 14
click at [871, 126] on span "3" at bounding box center [881, 122] width 23 height 14
click at [807, 287] on input "Yes - accepted OD pricing" at bounding box center [813, 284] width 25 height 25
radio input "true"
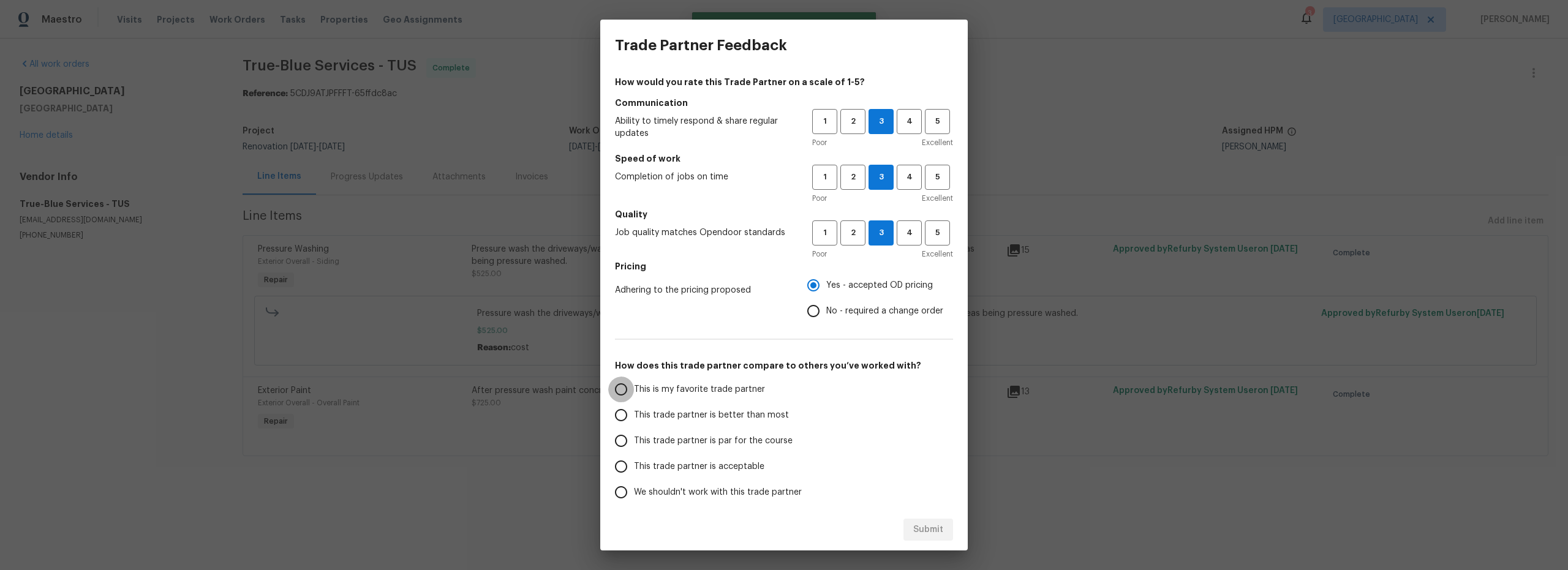
drag, startPoint x: 632, startPoint y: 391, endPoint x: 719, endPoint y: 407, distance: 88.5
click at [632, 391] on input "This is my favorite trade partner" at bounding box center [620, 388] width 25 height 25
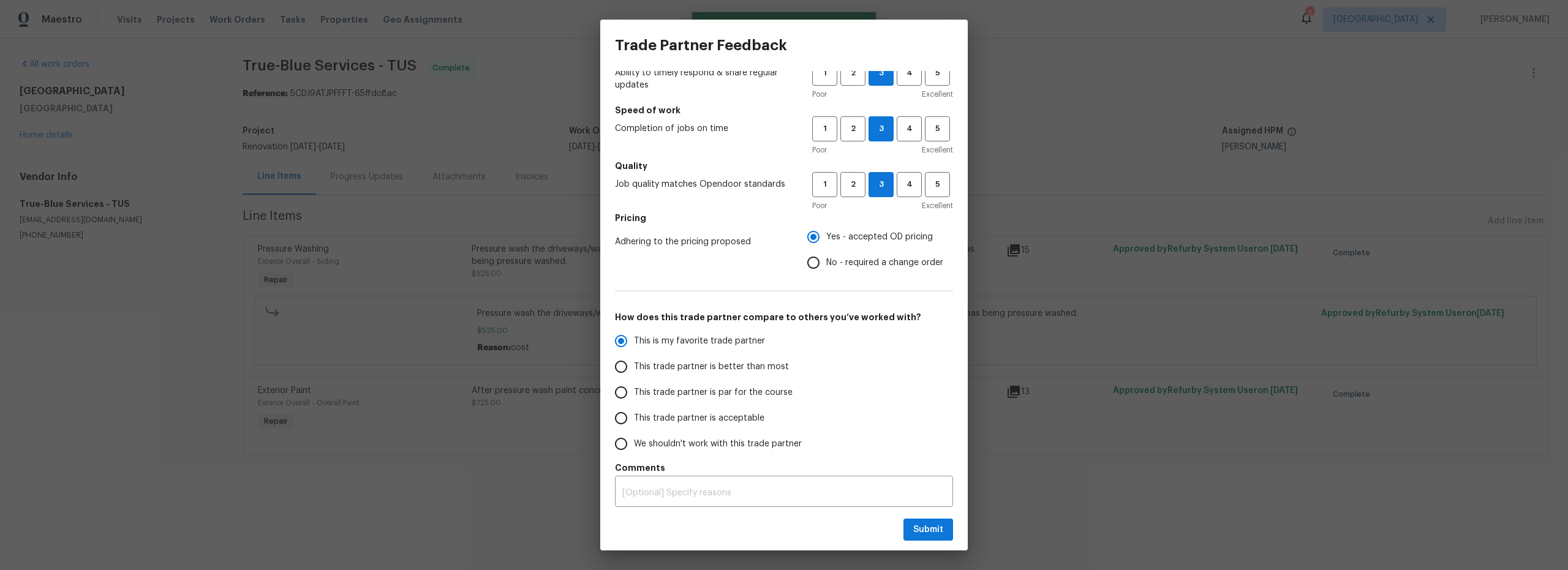
scroll to position [52, 0]
click at [935, 526] on span "Submit" at bounding box center [928, 529] width 30 height 15
radio input "true"
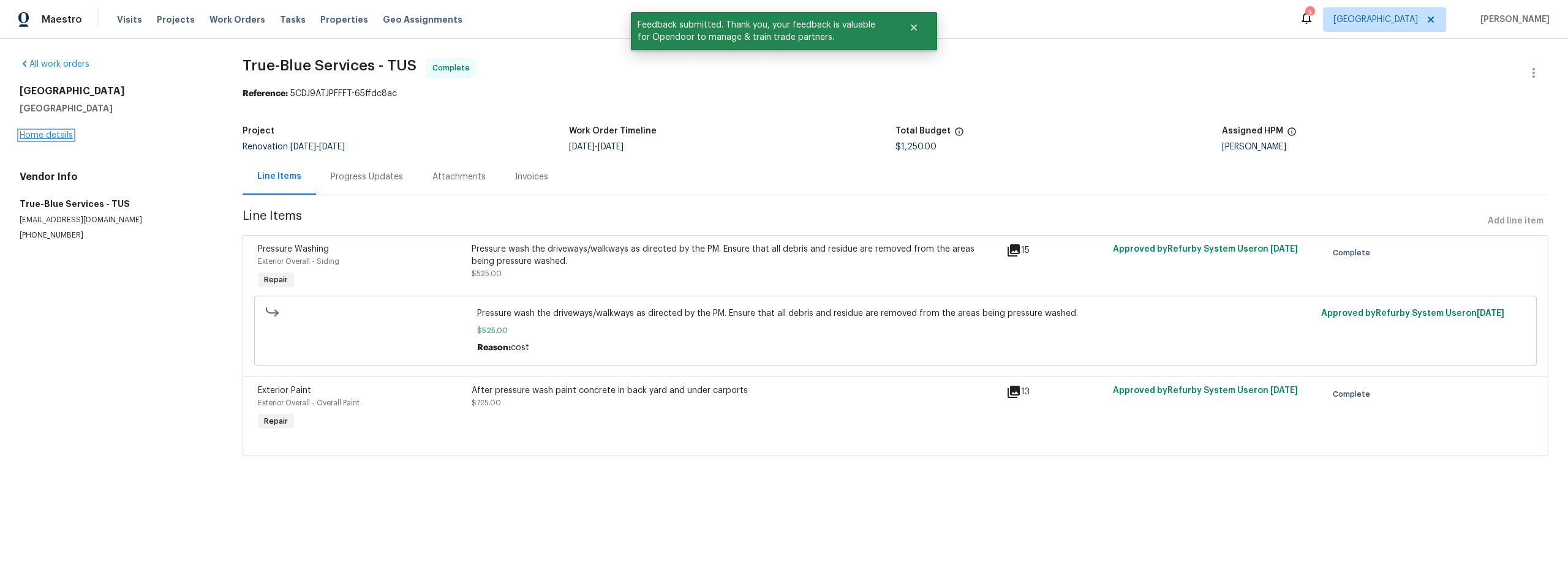
click at [55, 137] on link "Home details" at bounding box center [46, 136] width 53 height 9
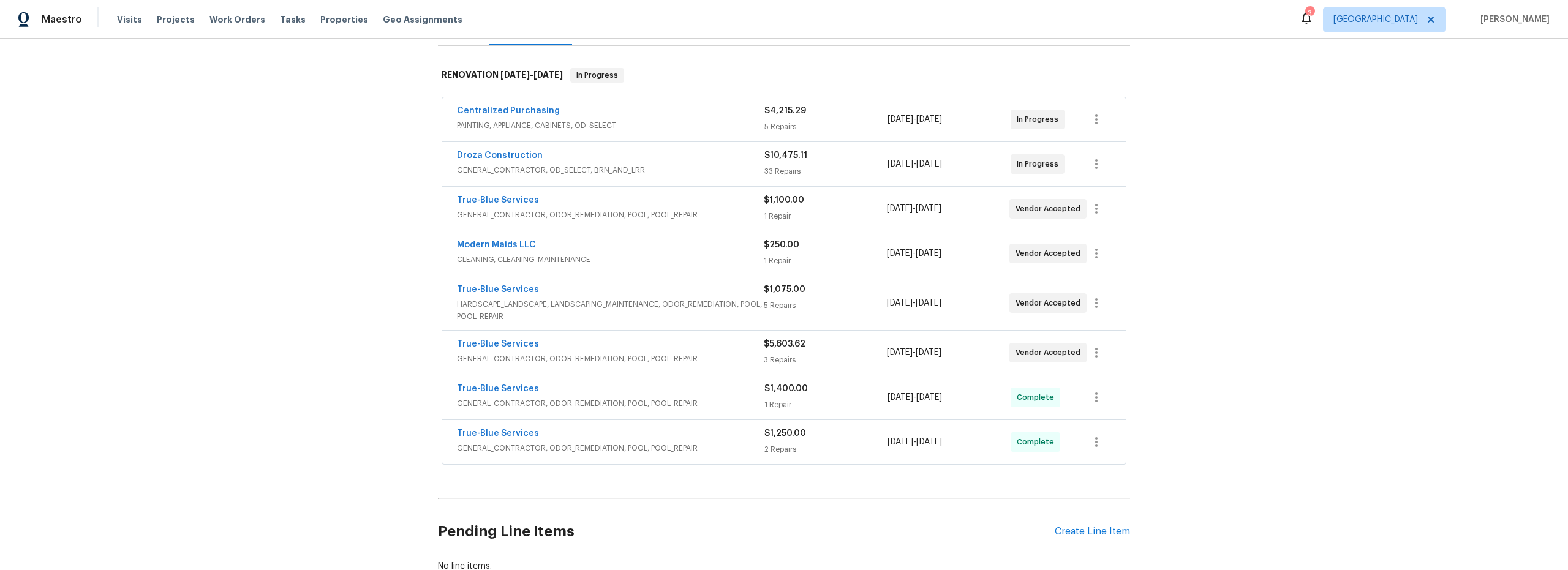
scroll to position [173, 0]
click at [710, 121] on div "Centralized Purchasing" at bounding box center [610, 115] width 307 height 15
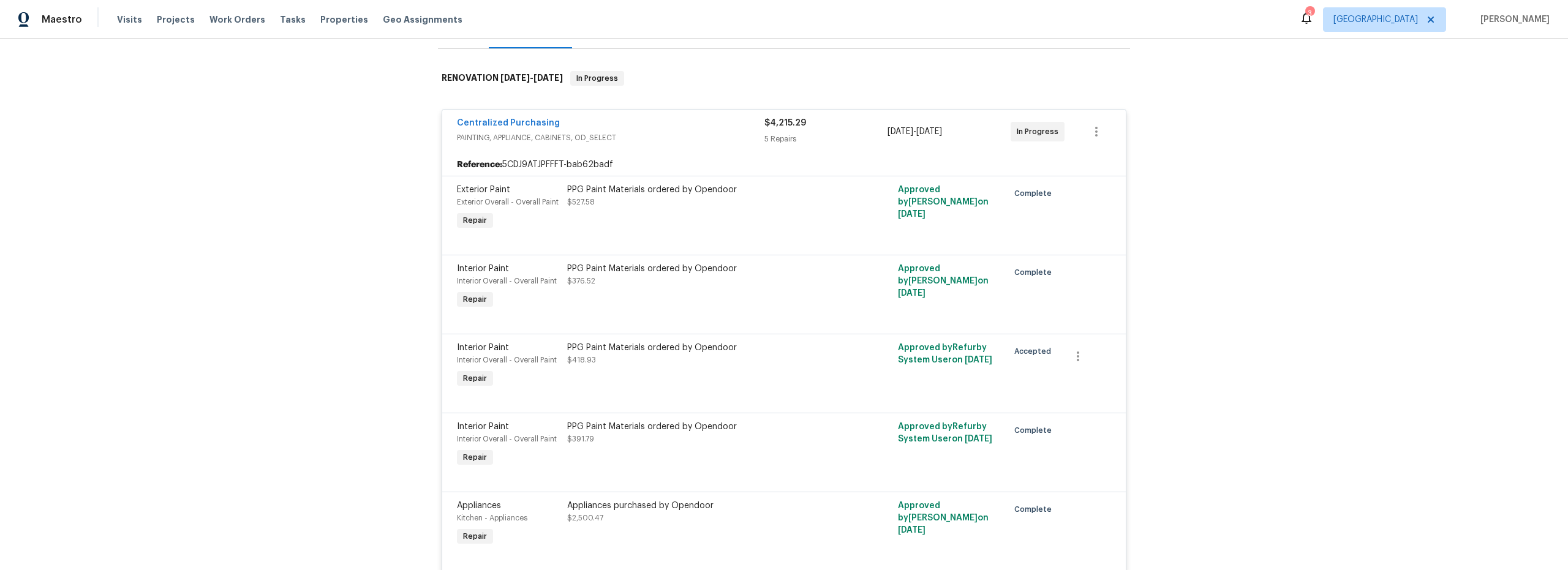
click at [760, 242] on div at bounding box center [784, 240] width 654 height 15
click at [718, 217] on div "PPG Paint Materials ordered by Opendoor $527.58" at bounding box center [701, 208] width 276 height 56
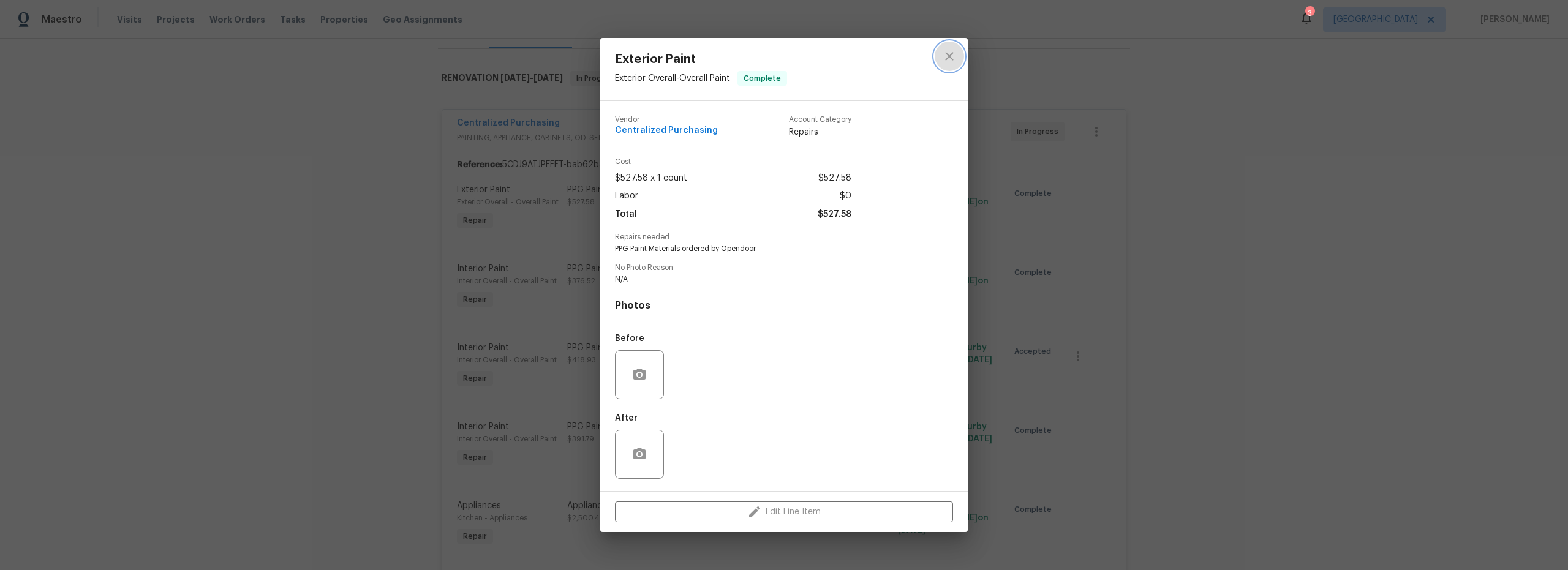
click at [946, 58] on icon "close" at bounding box center [948, 56] width 15 height 15
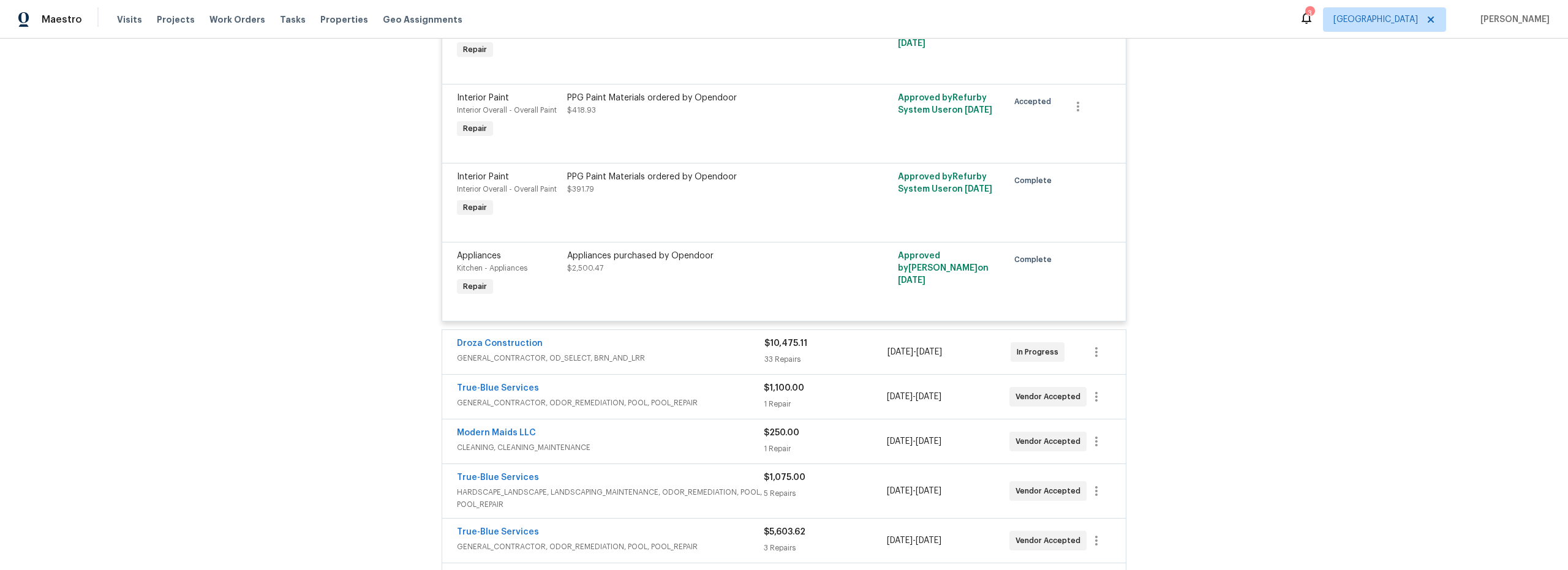
scroll to position [398, 0]
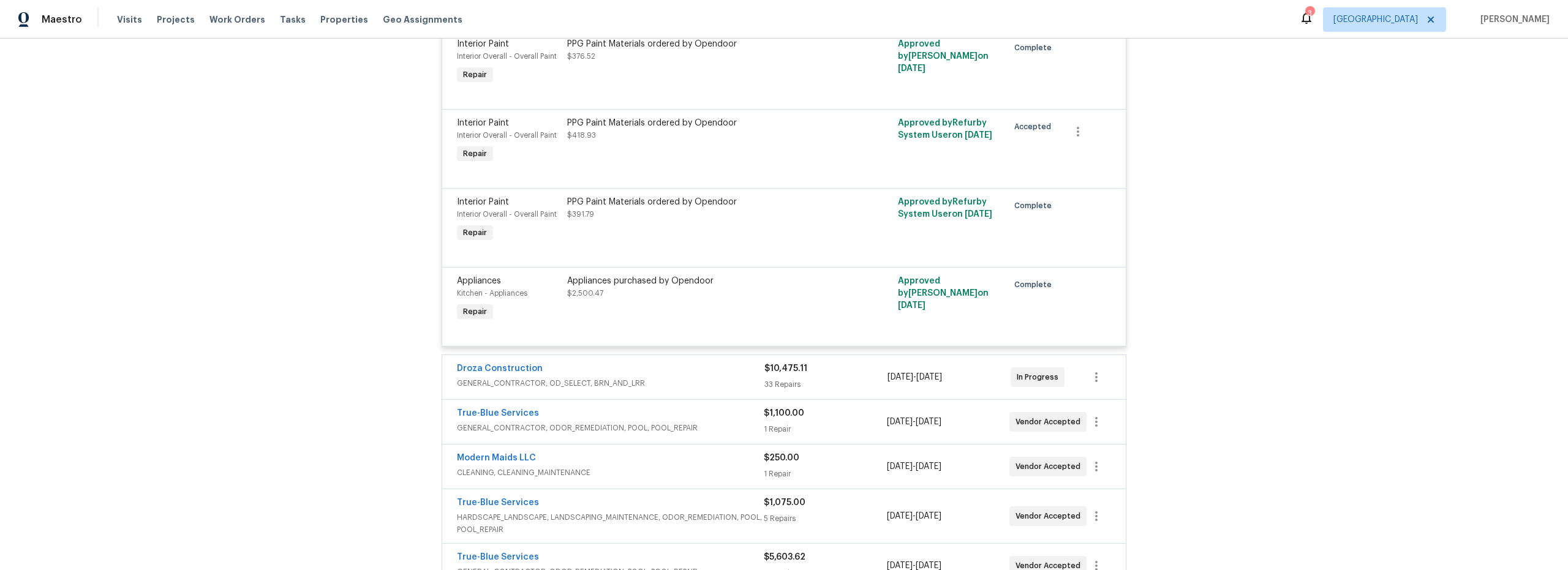
click at [785, 177] on div at bounding box center [784, 173] width 654 height 15
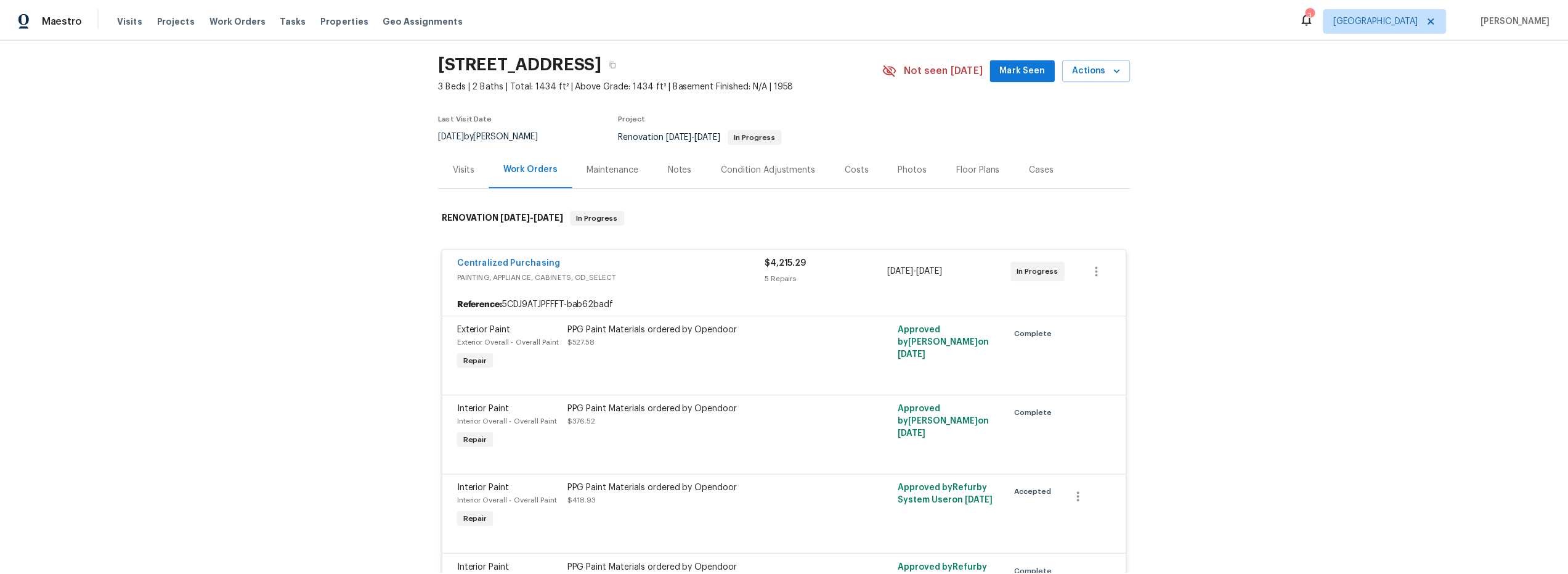
scroll to position [0, 0]
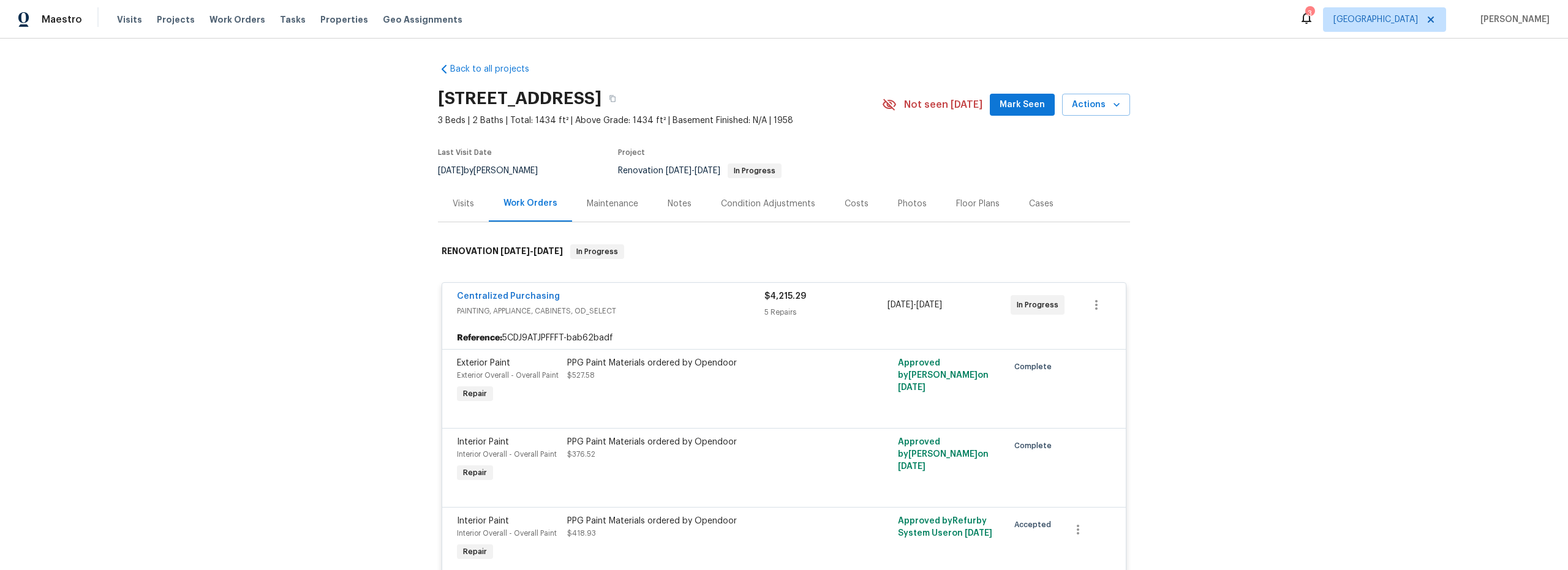
click at [668, 205] on div "Notes" at bounding box center [679, 204] width 24 height 12
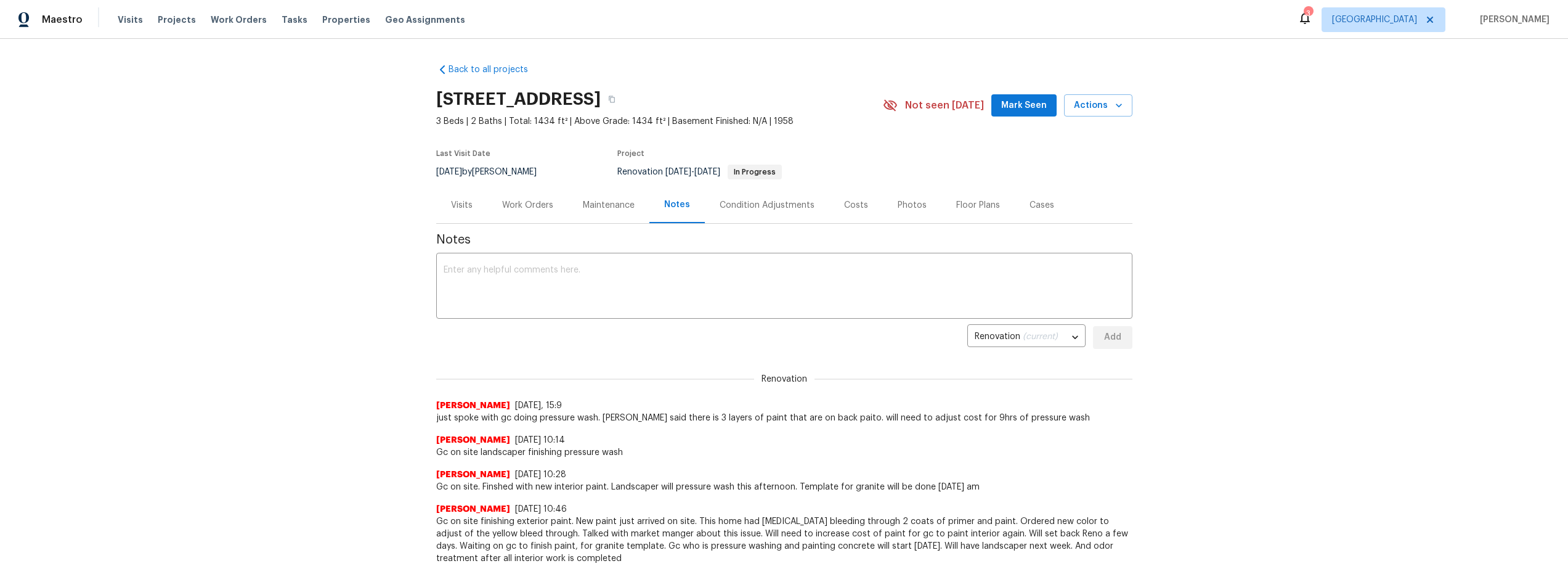
click at [529, 208] on div "Work Orders" at bounding box center [527, 205] width 51 height 12
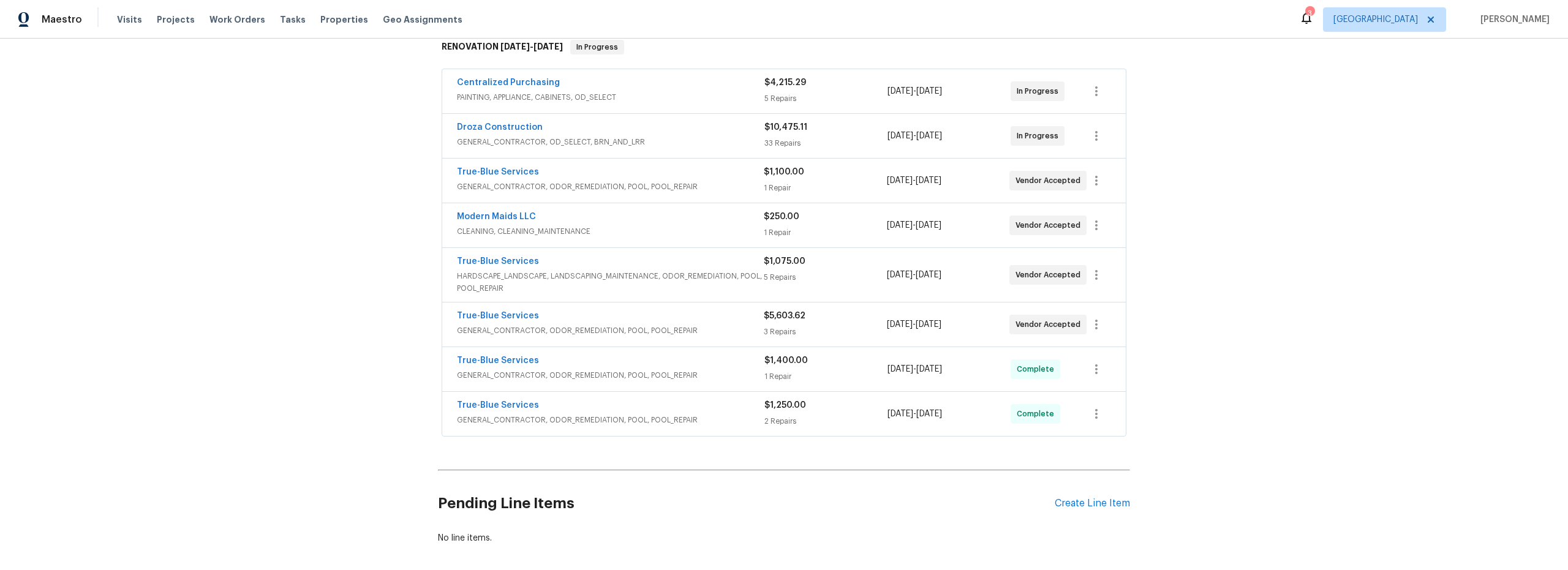
scroll to position [203, 0]
